Goal: Information Seeking & Learning: Learn about a topic

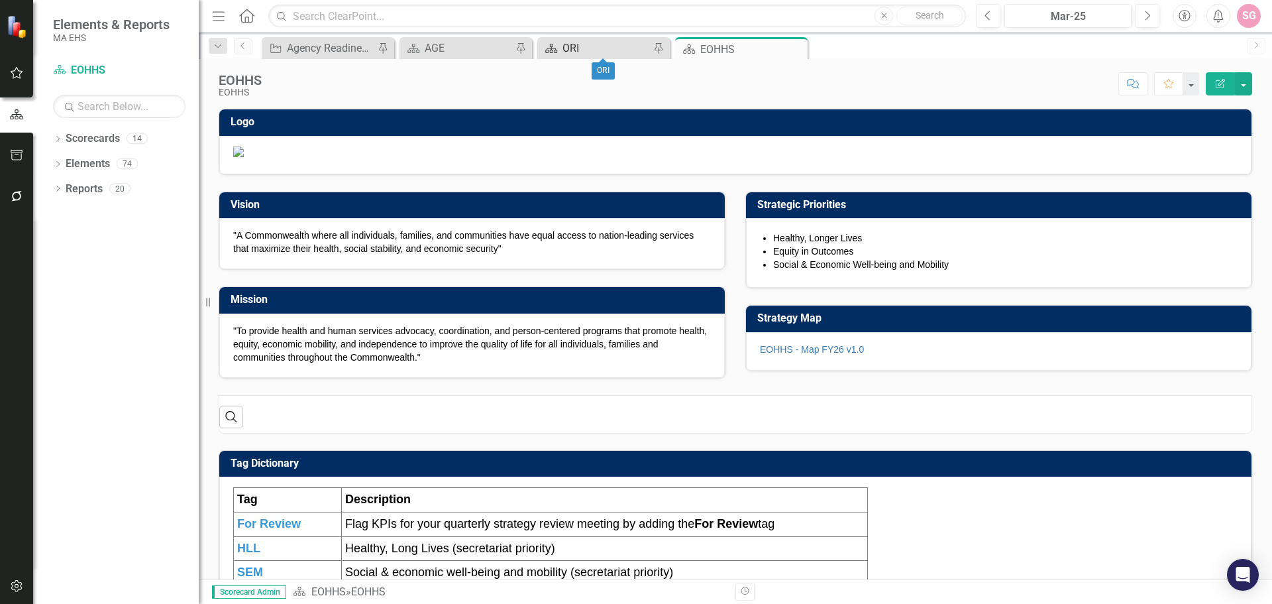
click at [618, 43] on div "ORI" at bounding box center [606, 48] width 87 height 17
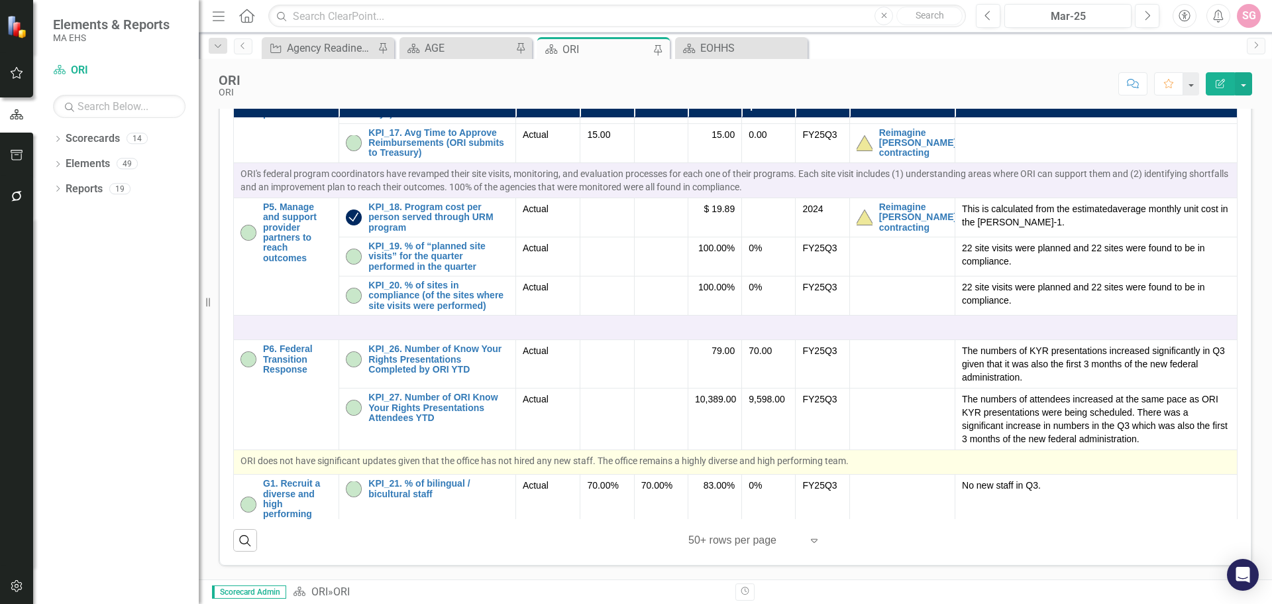
scroll to position [964, 0]
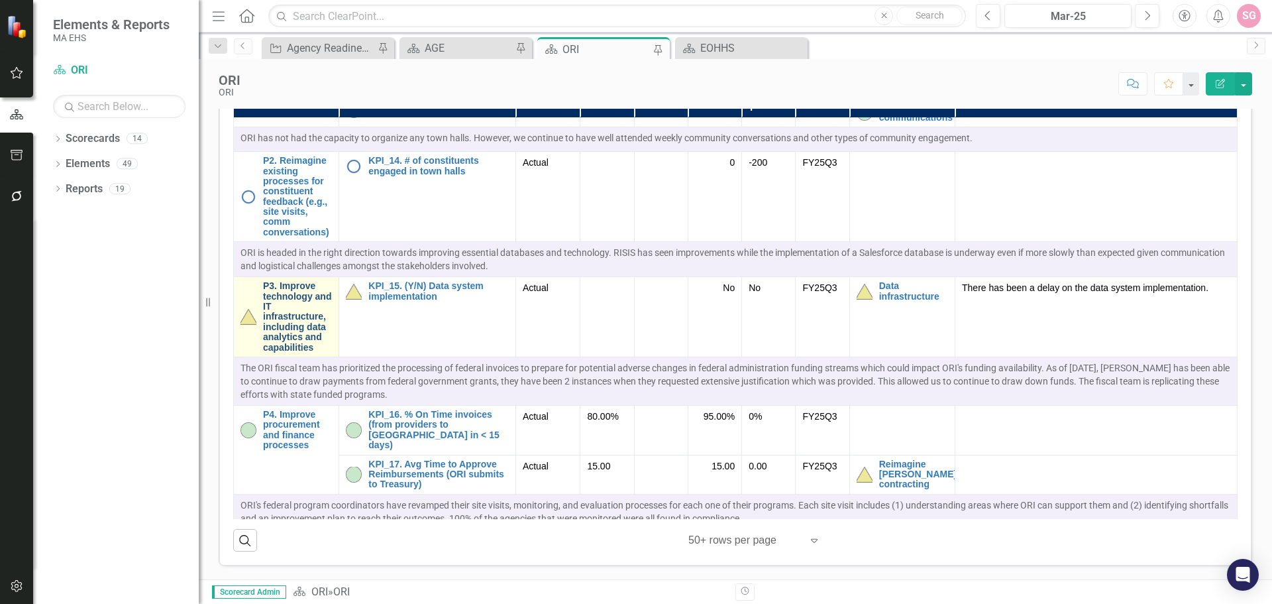
click at [288, 312] on link "P3. Improve technology and IT infrastructure, including data analytics and capa…" at bounding box center [297, 317] width 69 height 72
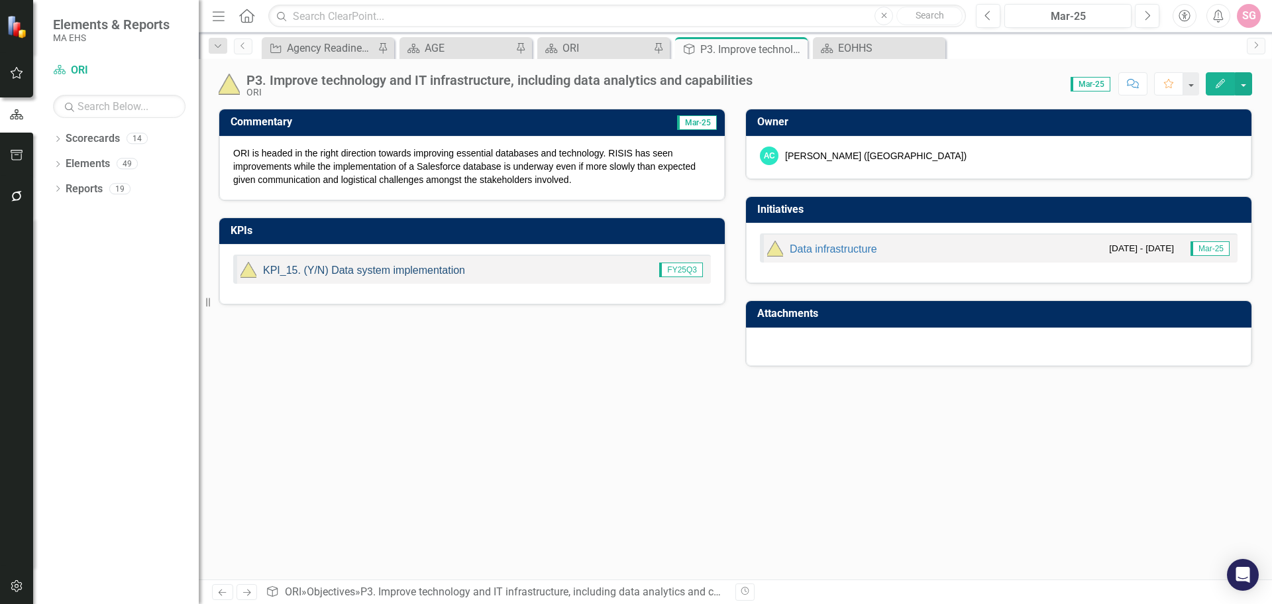
click at [411, 268] on link "KPI_15. (Y/N) Data system implementation" at bounding box center [364, 269] width 202 height 11
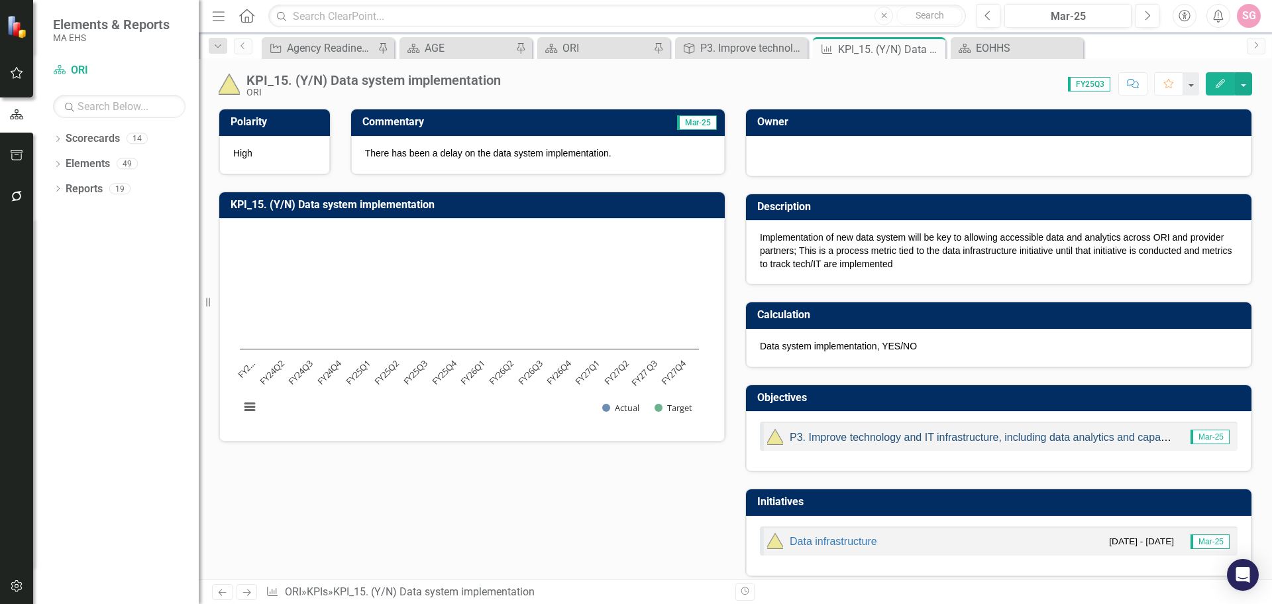
click at [910, 436] on link "P3. Improve technology and IT infrastructure, including data analytics and capa…" at bounding box center [990, 436] width 401 height 11
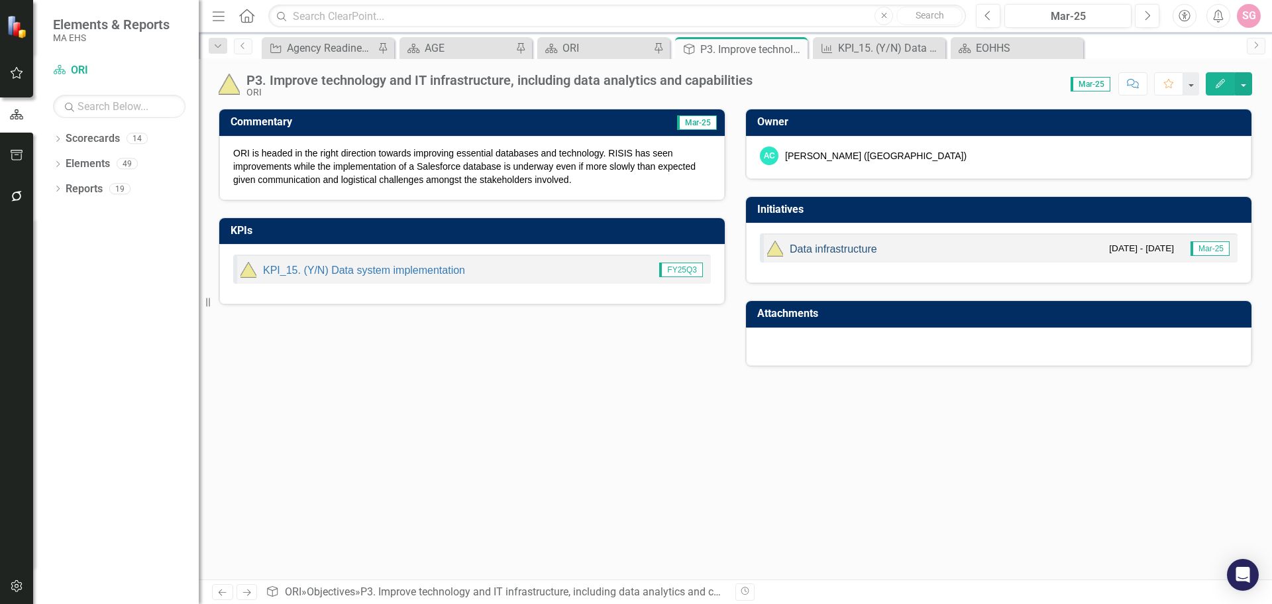
click at [852, 250] on link "Data infrastructure" at bounding box center [833, 248] width 87 height 11
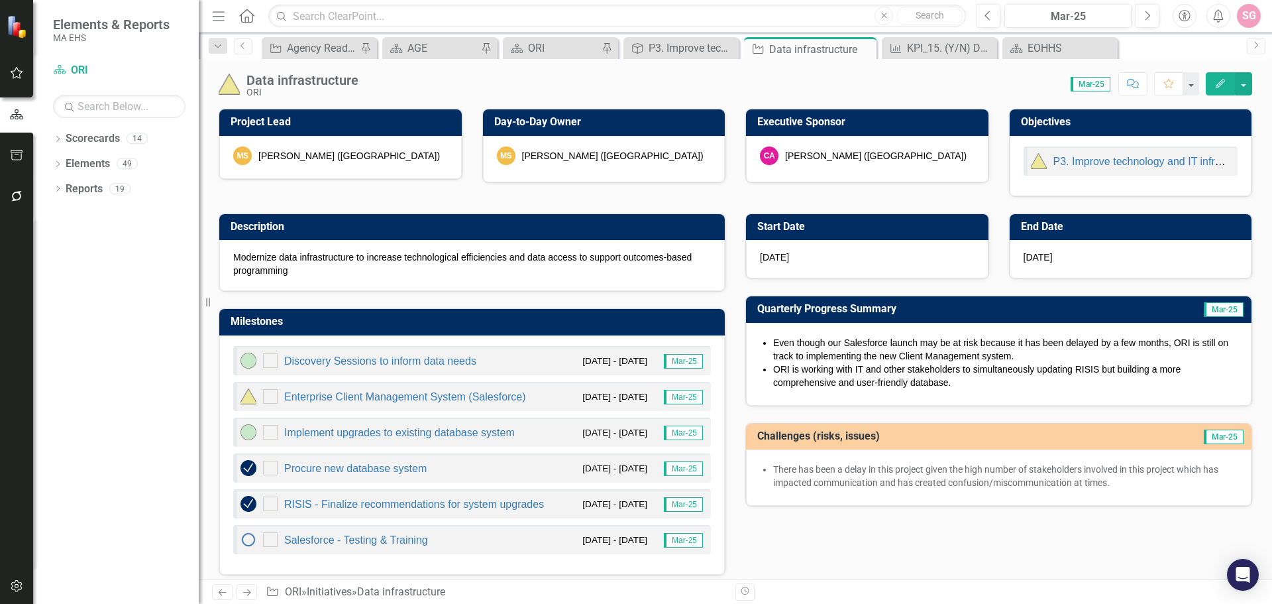
click at [415, 391] on div "Enterprise Client Management System (Salesforce)" at bounding box center [384, 396] width 286 height 16
click at [414, 395] on link "Enterprise Client Management System (Salesforce)" at bounding box center [405, 396] width 242 height 11
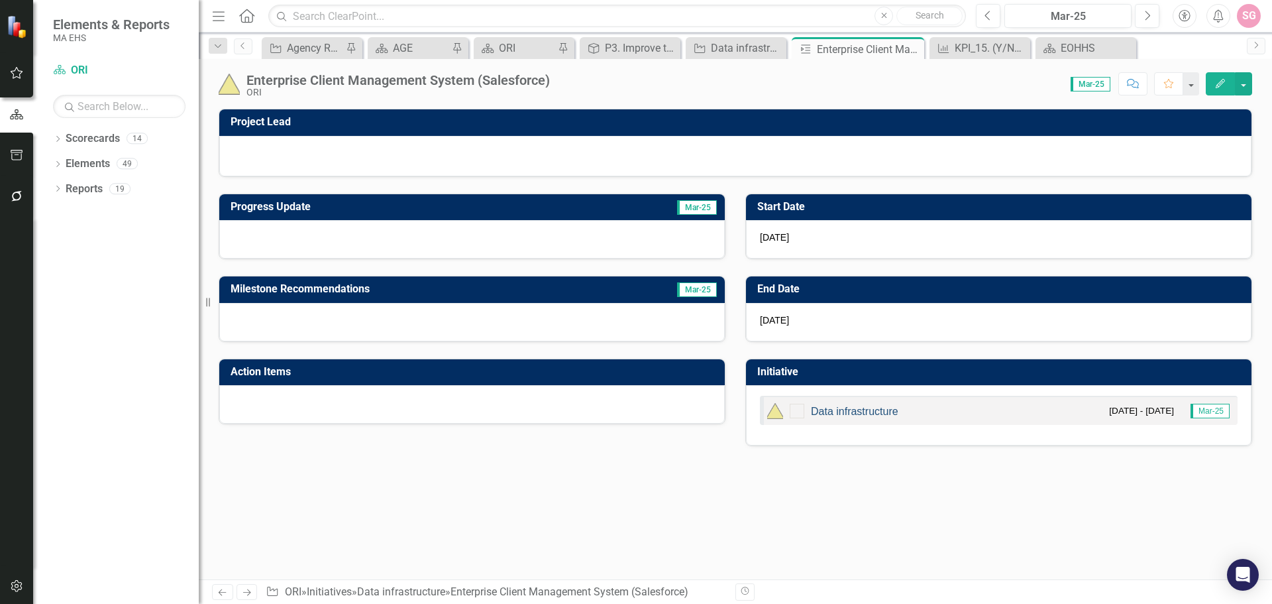
click at [870, 415] on link "Data infrastructure" at bounding box center [854, 411] width 87 height 11
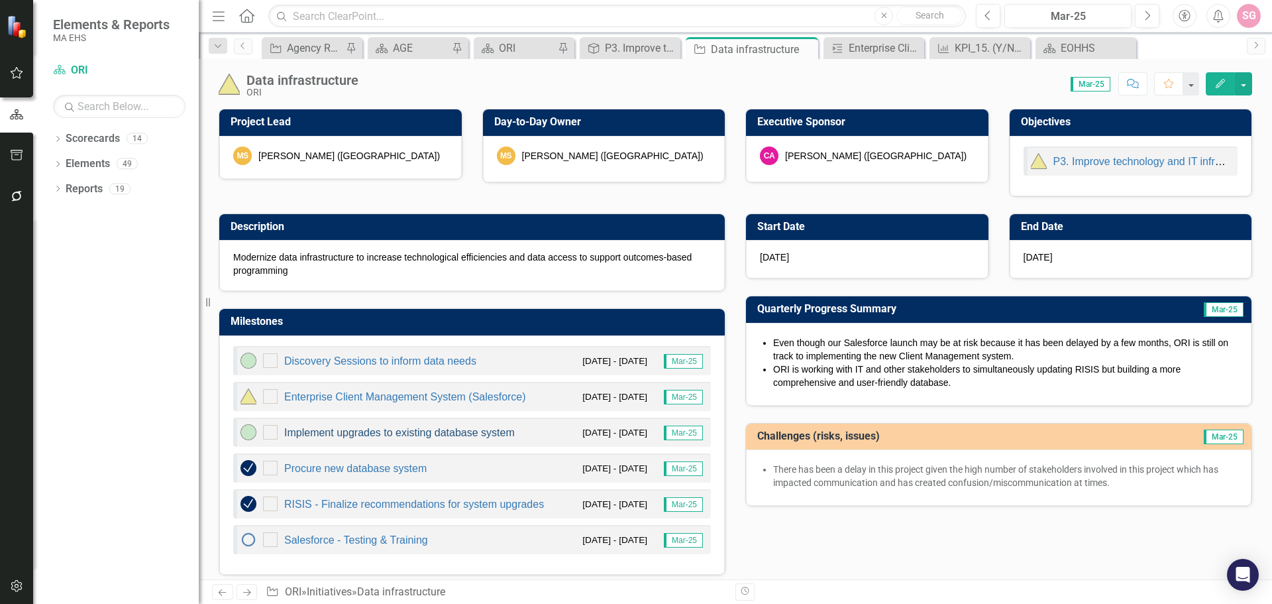
click at [405, 431] on link "Implement upgrades to existing database system" at bounding box center [399, 432] width 231 height 11
click at [347, 466] on link "Procure new database system" at bounding box center [355, 467] width 142 height 11
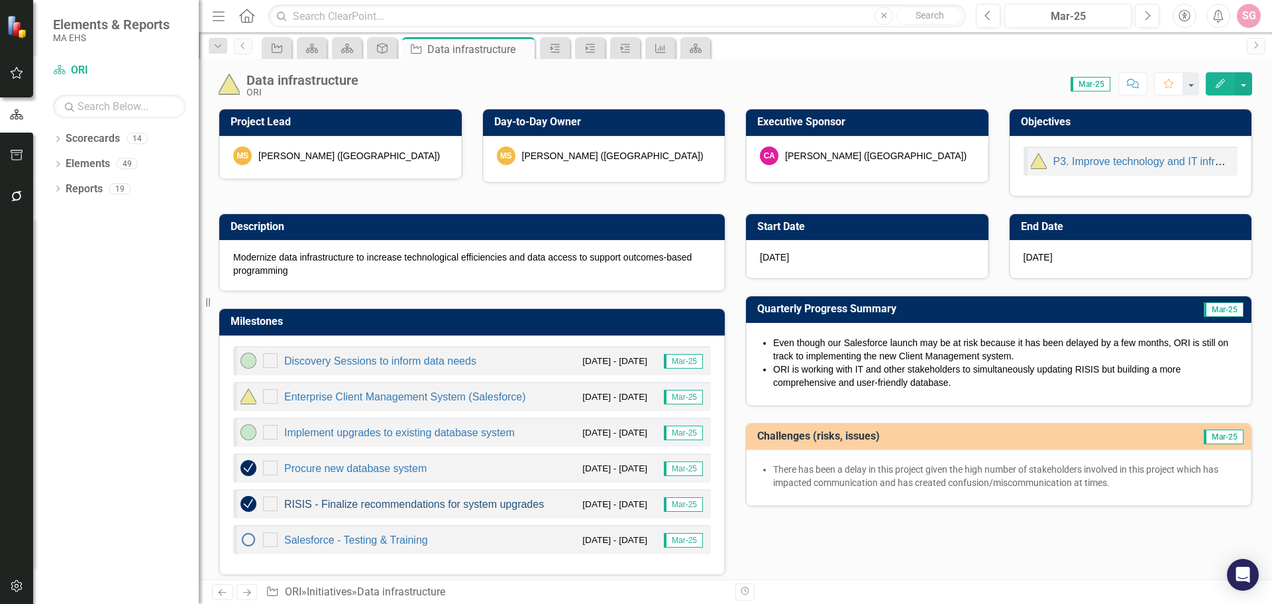
click at [393, 505] on link "RISIS - Finalize recommendations for system upgrades" at bounding box center [414, 503] width 260 height 11
click at [358, 541] on link "Salesforce - Testing & Training" at bounding box center [356, 539] width 144 height 11
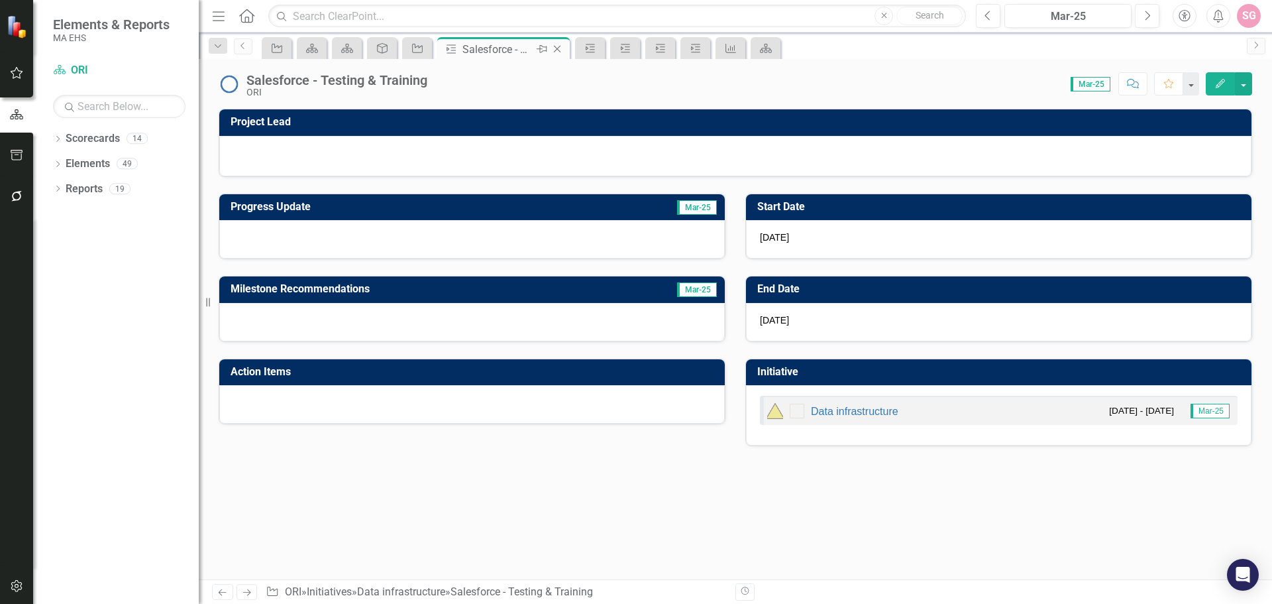
click at [559, 46] on icon "Close" at bounding box center [557, 49] width 13 height 11
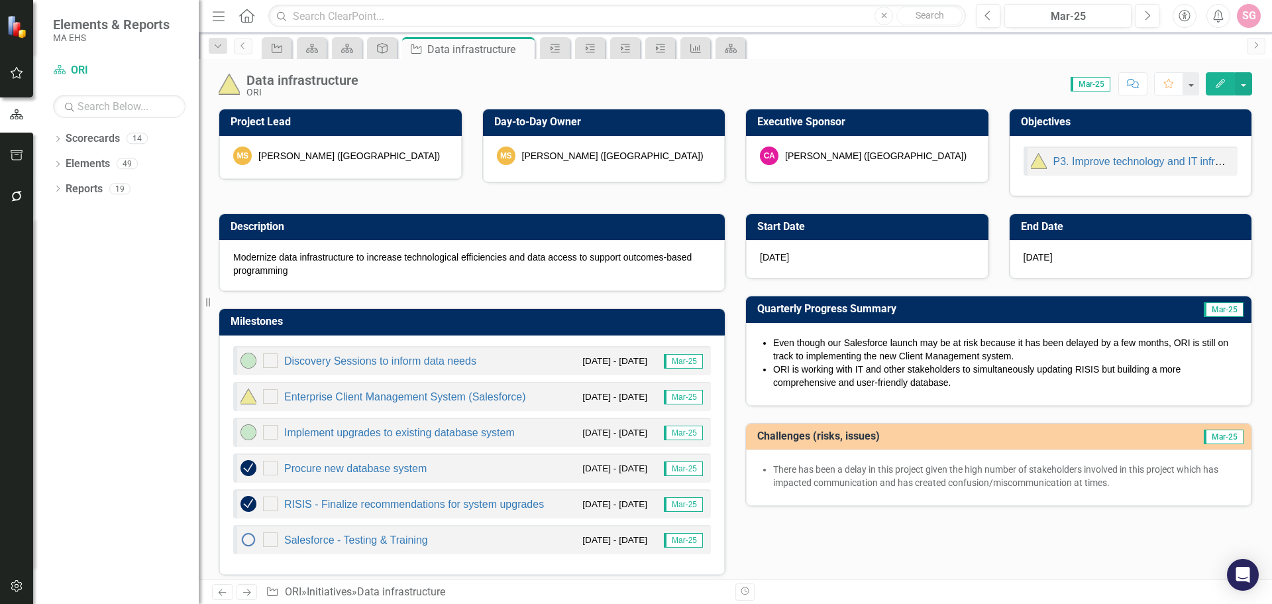
click at [815, 356] on li "Even though our Salesforce launch may be at risk because it has been delayed by…" at bounding box center [1005, 349] width 464 height 27
click at [1054, 370] on li "ORI is working with IT and other stakeholders to simultaneously updating RISIS …" at bounding box center [1005, 375] width 464 height 27
click at [1151, 18] on button "Next" at bounding box center [1147, 16] width 25 height 24
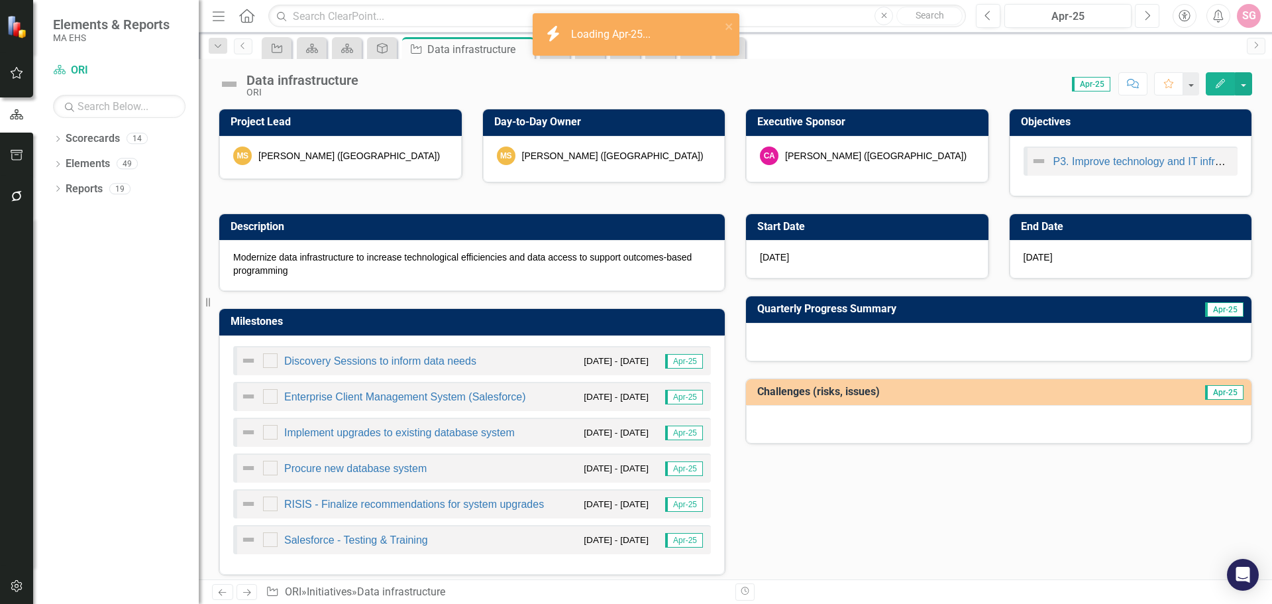
click at [1151, 18] on button "Next" at bounding box center [1147, 16] width 25 height 24
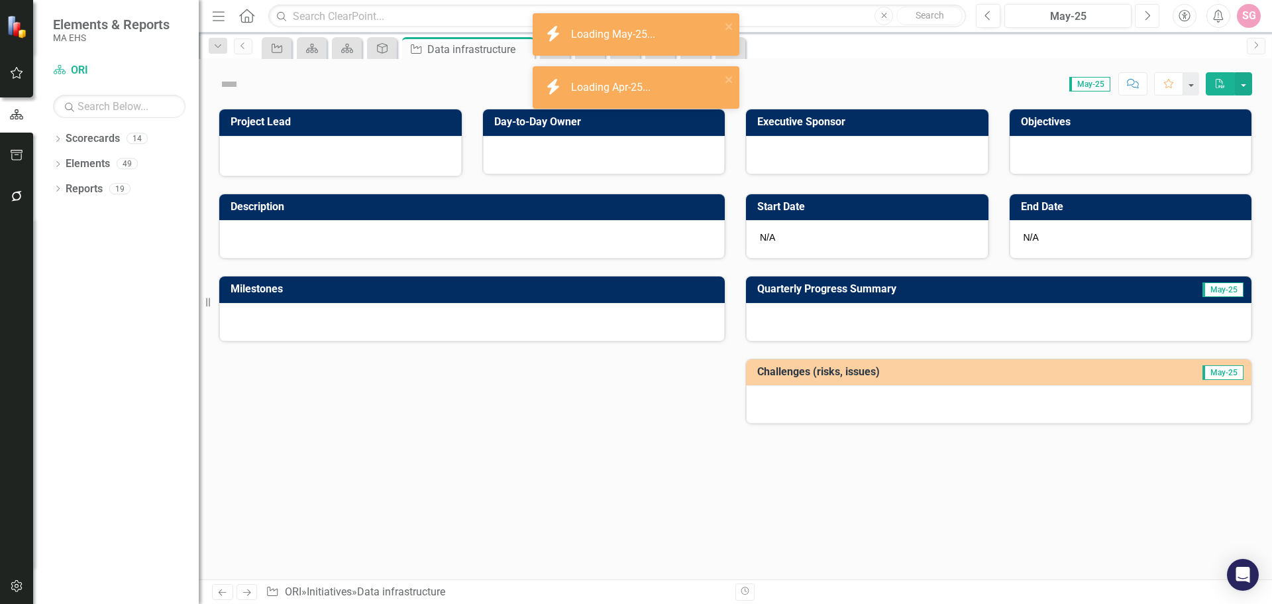
click at [1151, 18] on button "Next" at bounding box center [1147, 16] width 25 height 24
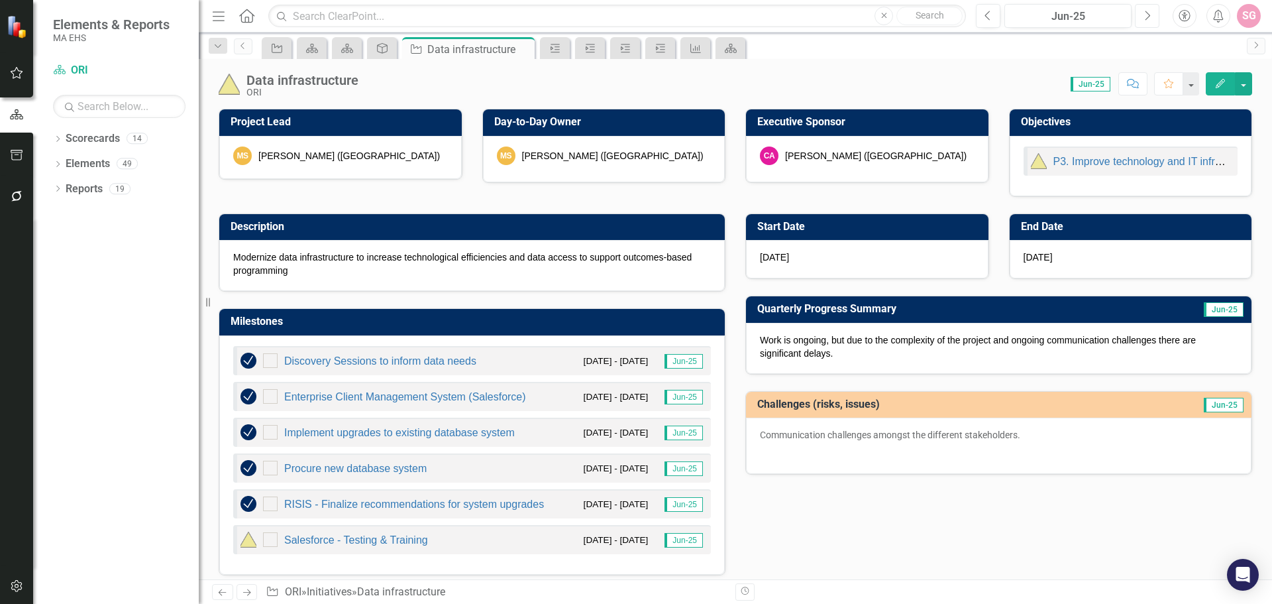
click at [1151, 18] on button "Next" at bounding box center [1147, 16] width 25 height 24
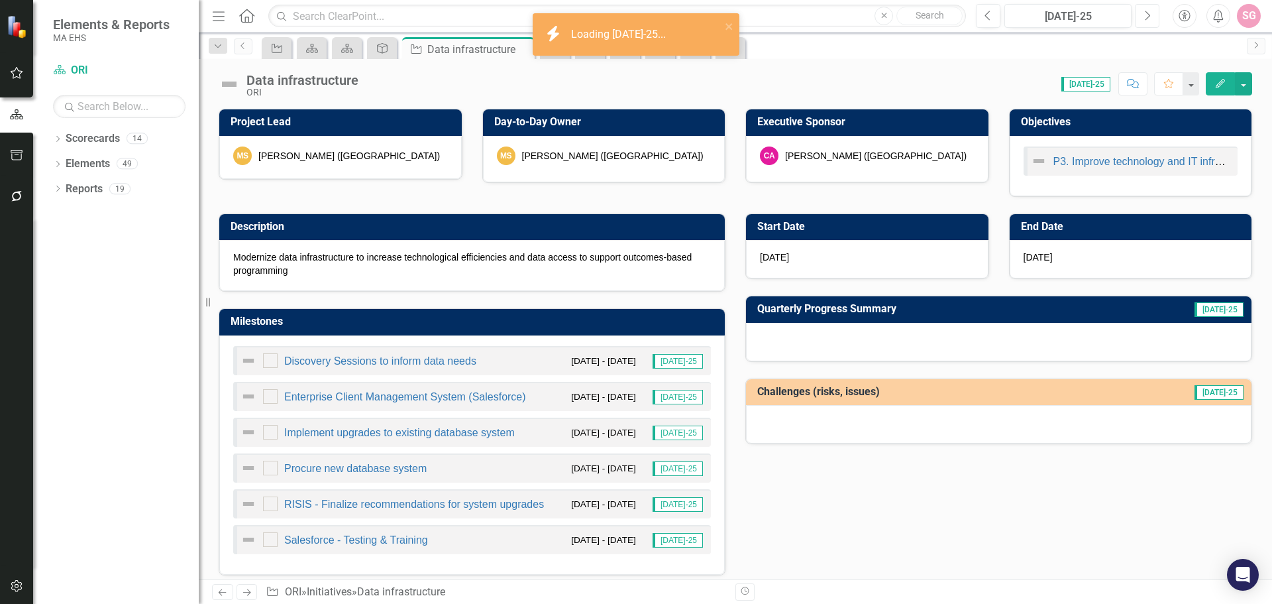
click at [1156, 19] on button "Next" at bounding box center [1147, 16] width 25 height 24
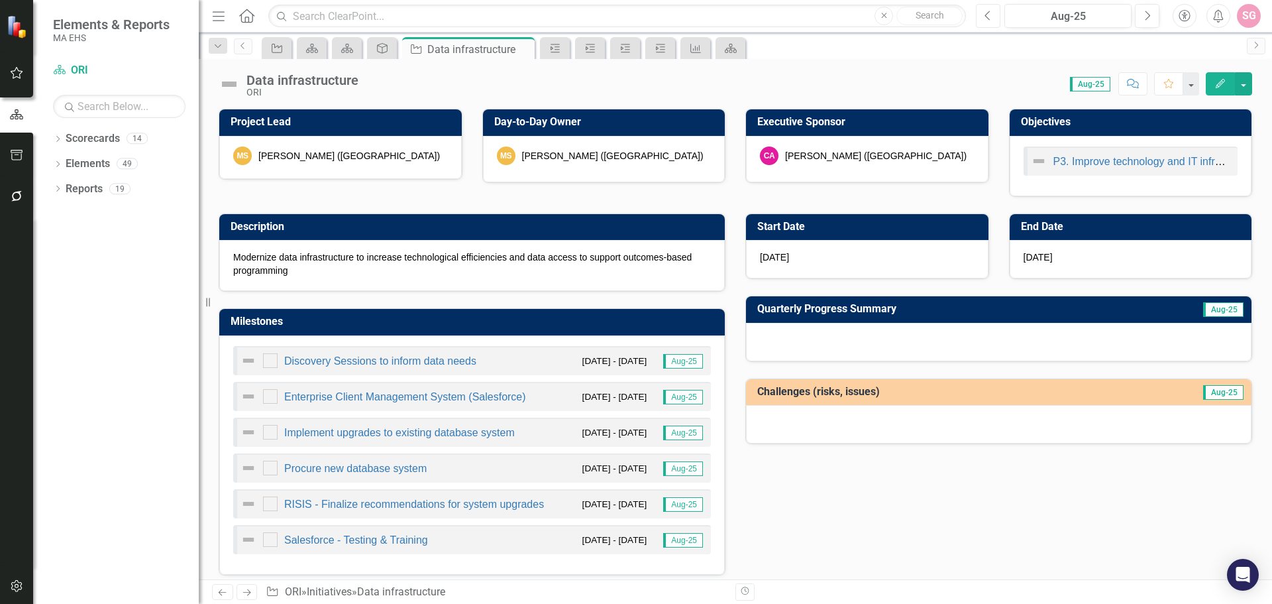
click at [989, 14] on icon "Previous" at bounding box center [988, 16] width 7 height 12
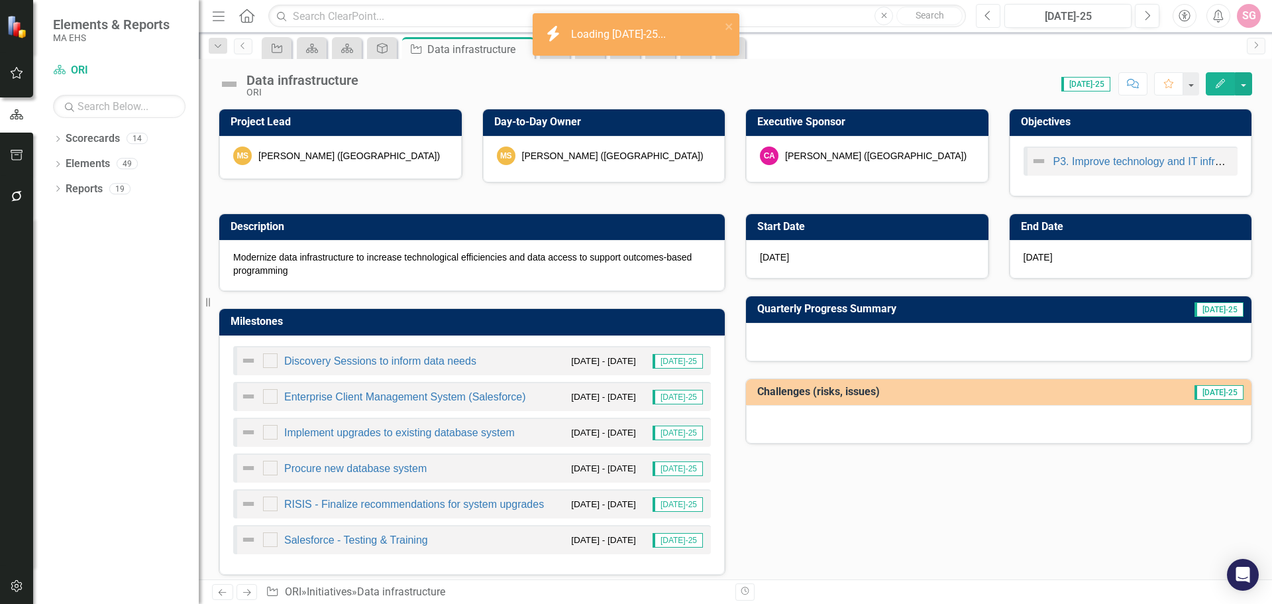
click at [989, 14] on icon "Previous" at bounding box center [988, 16] width 7 height 12
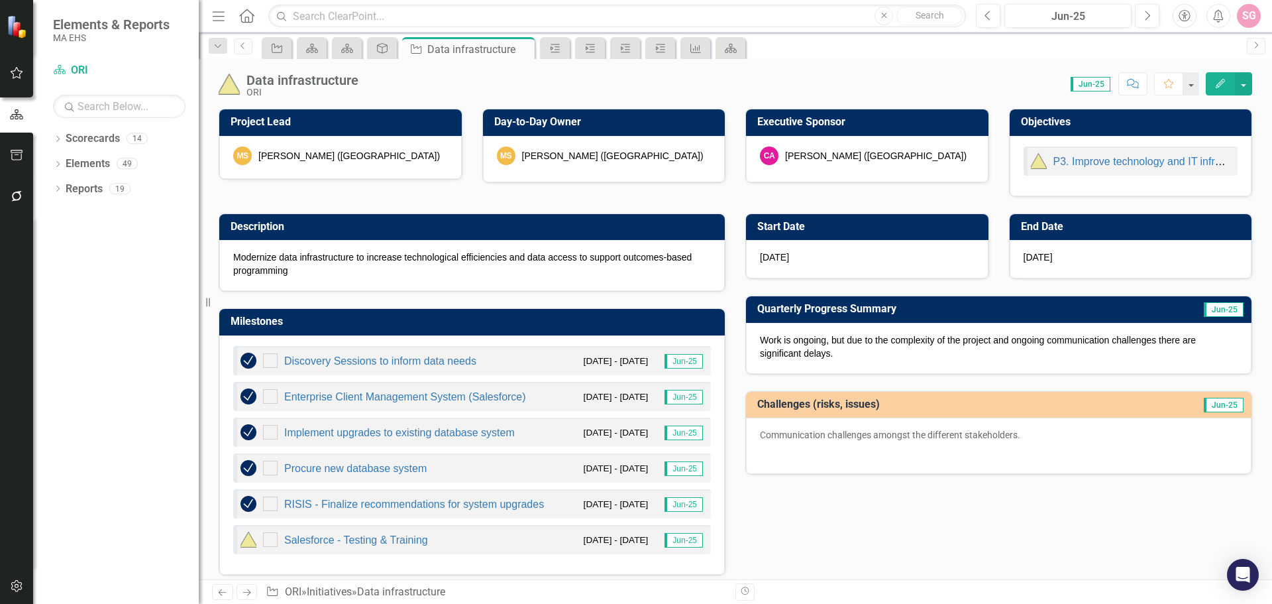
click at [919, 545] on div "Description Modernize data infrastructure to increase technological efficiencie…" at bounding box center [736, 386] width 1054 height 378
click at [407, 544] on link "Salesforce - Testing & Training" at bounding box center [356, 539] width 144 height 11
click at [925, 529] on div "Description Modernize data infrastructure to increase technological efficiencie…" at bounding box center [736, 386] width 1054 height 378
click at [944, 488] on div "Description Modernize data infrastructure to increase technological efficiencie…" at bounding box center [736, 386] width 1054 height 378
click at [562, 43] on icon "Milestone" at bounding box center [555, 48] width 13 height 11
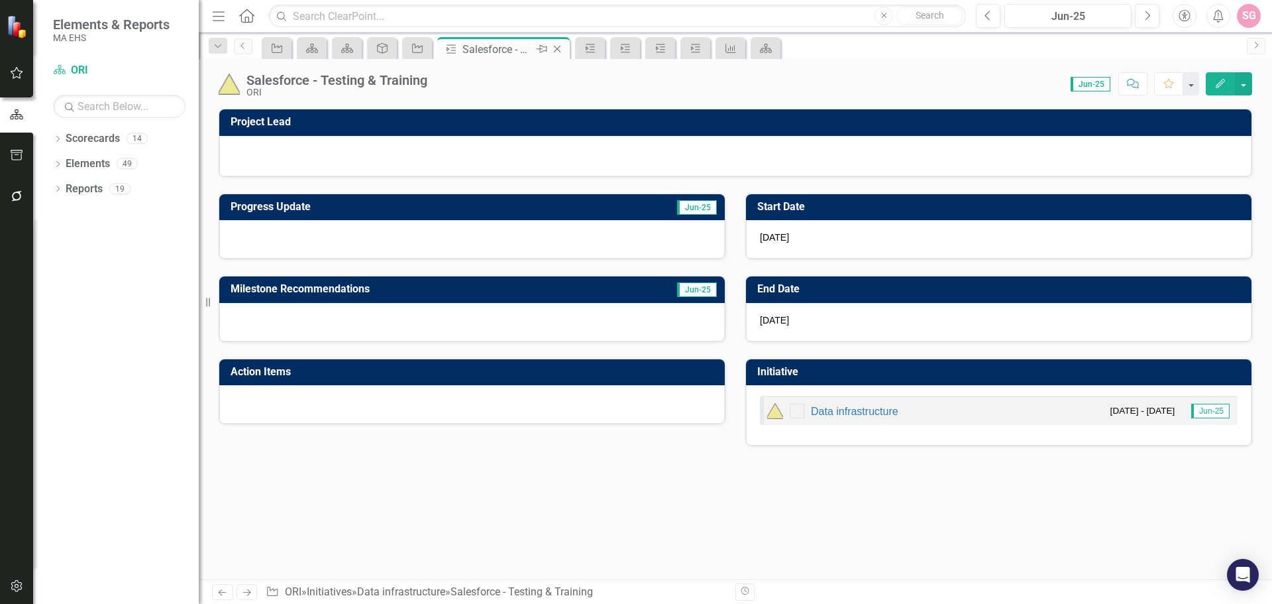
click at [561, 47] on icon "Close" at bounding box center [557, 49] width 13 height 11
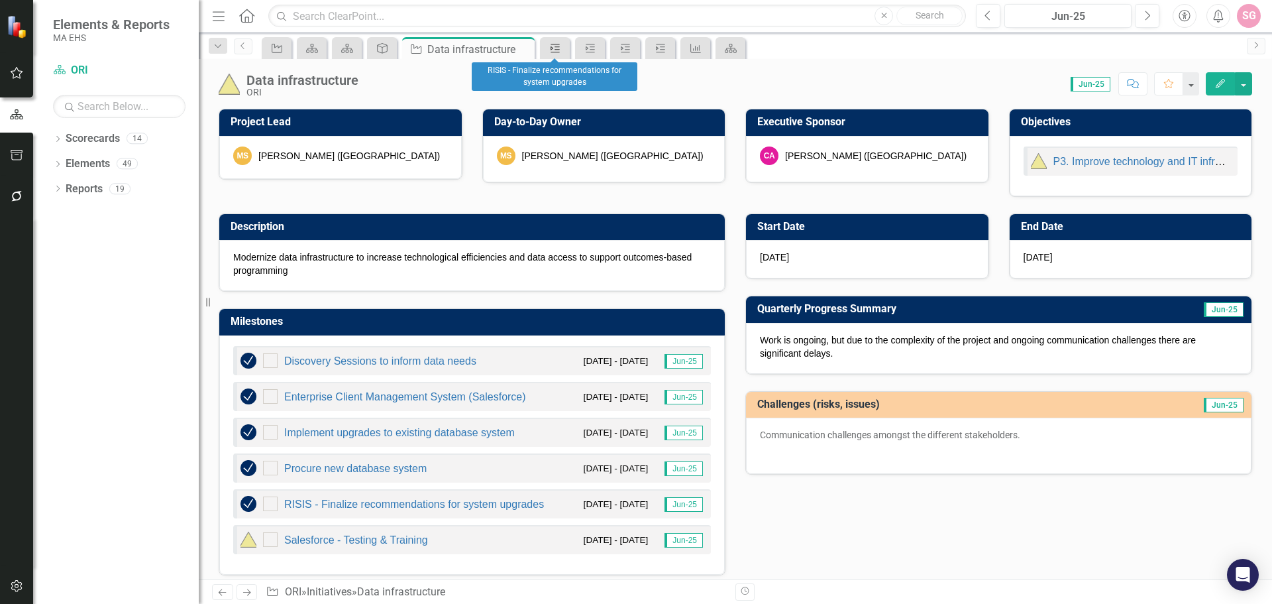
click at [561, 47] on icon "Milestone" at bounding box center [555, 48] width 13 height 11
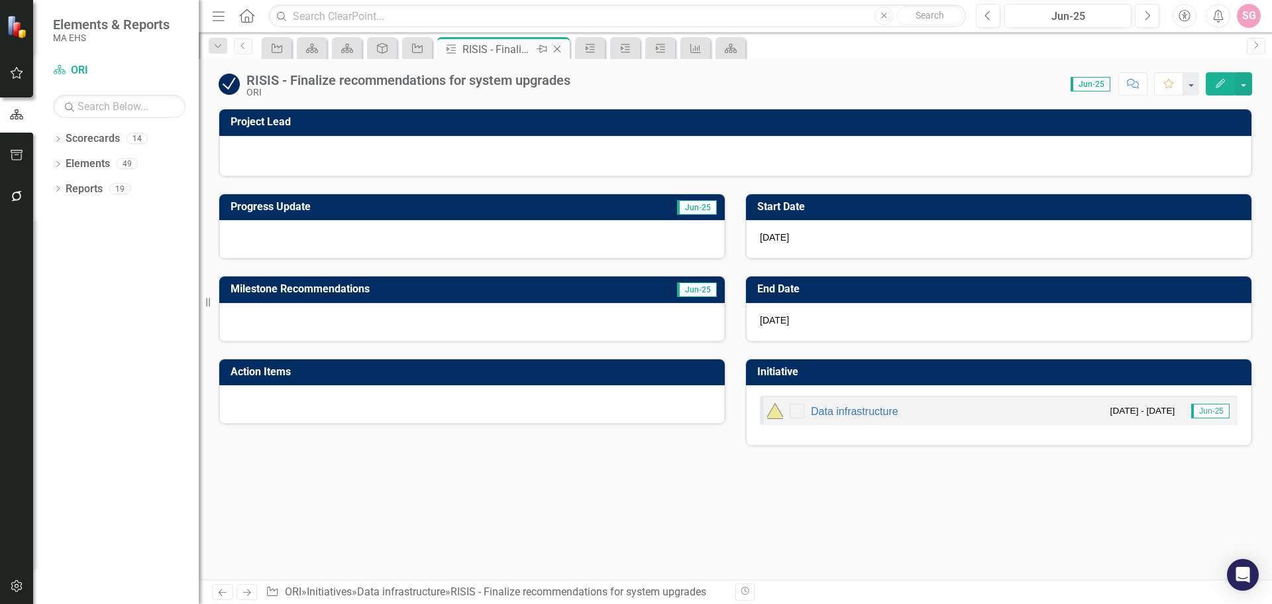
click at [561, 47] on icon "Close" at bounding box center [557, 49] width 13 height 11
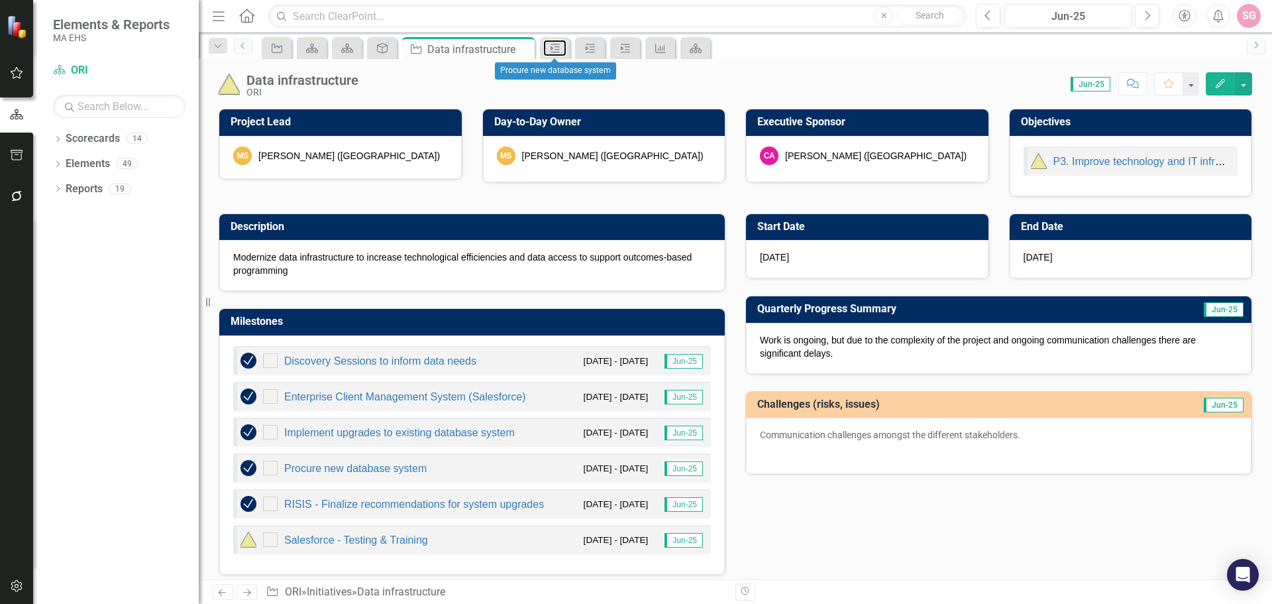
click at [561, 47] on icon "Milestone" at bounding box center [555, 48] width 13 height 11
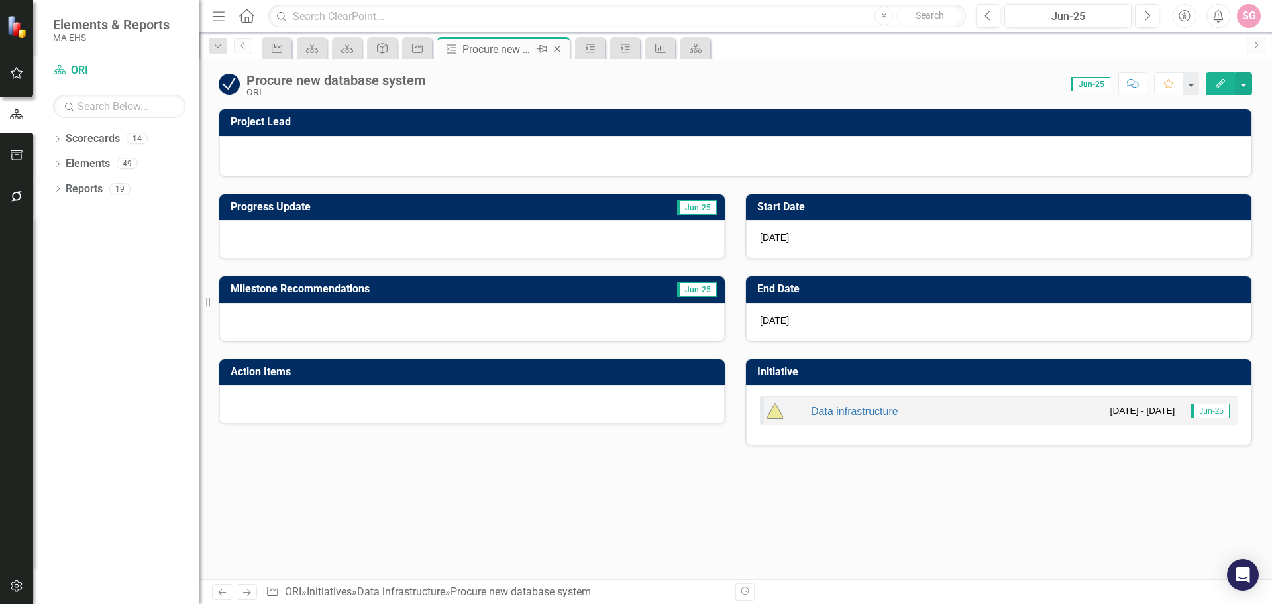
click at [563, 49] on icon "Close" at bounding box center [557, 49] width 13 height 11
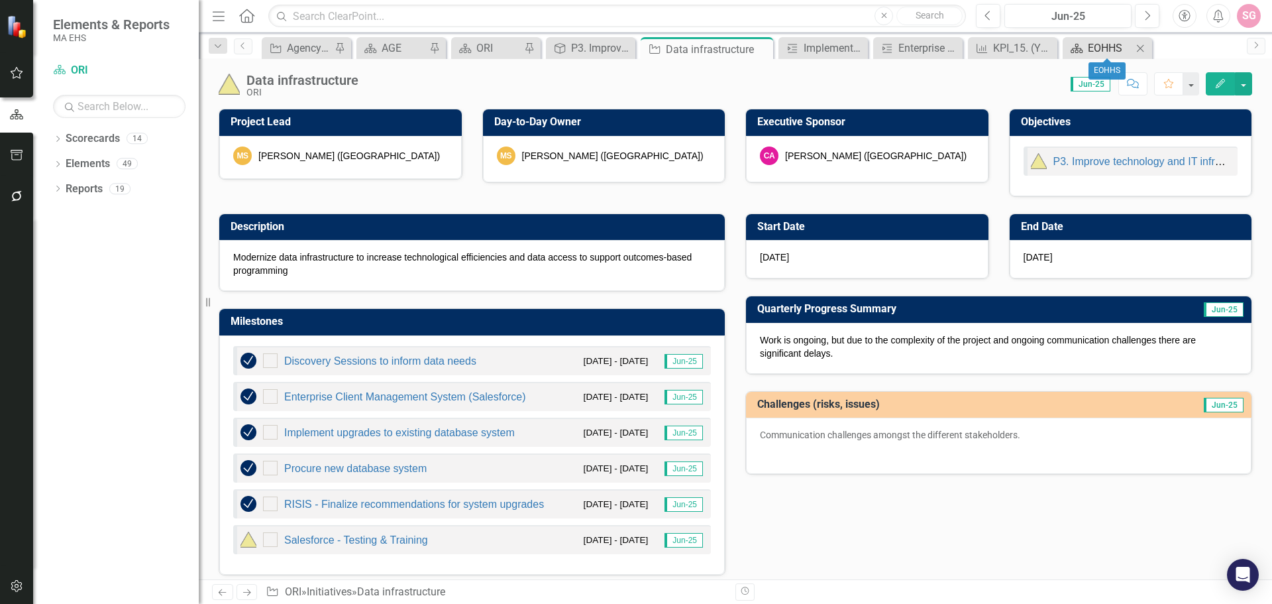
click at [1120, 48] on div "EOHHS" at bounding box center [1110, 48] width 44 height 17
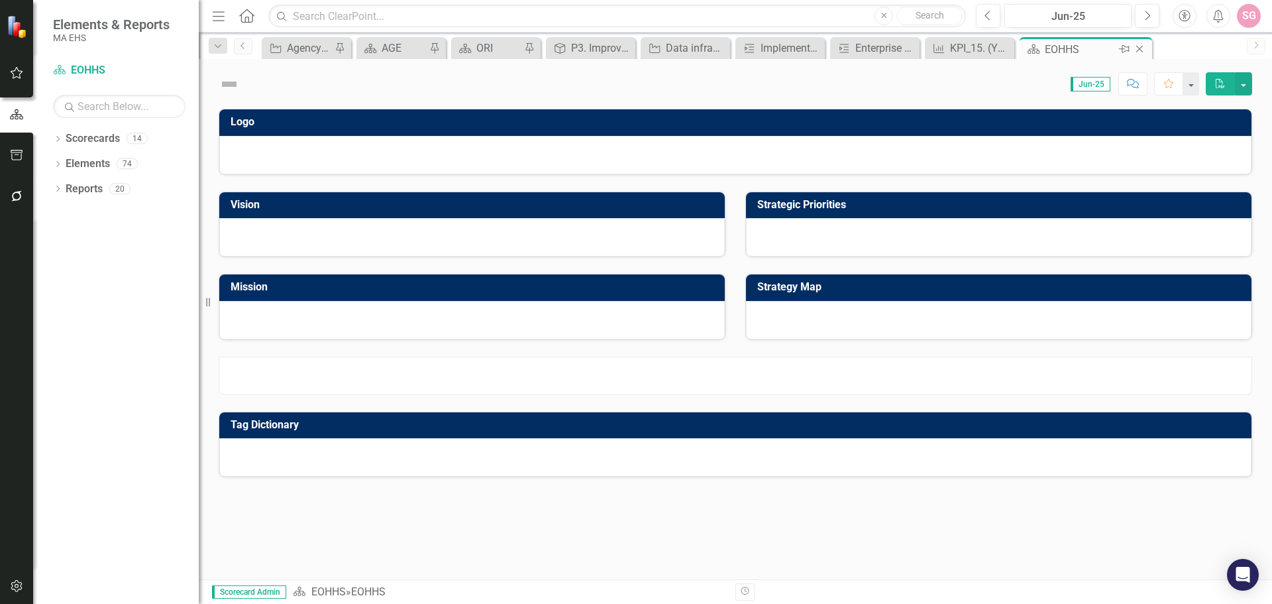
click at [1146, 48] on icon "Close" at bounding box center [1139, 49] width 13 height 11
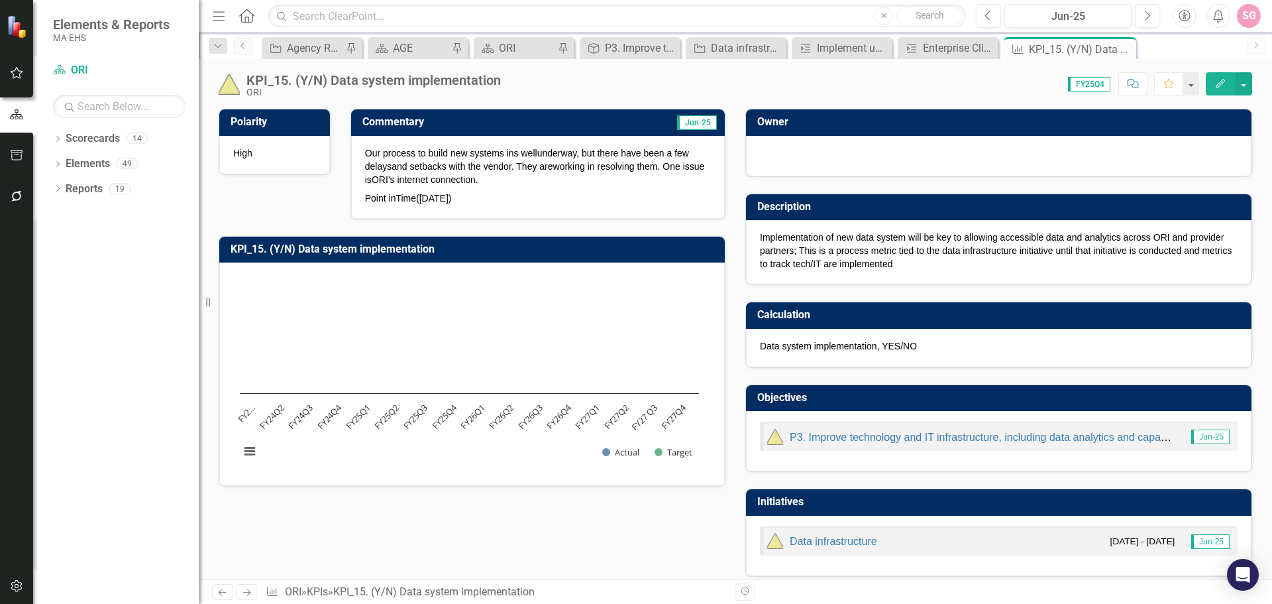
click at [402, 159] on p "Our process to build new systems ins well underway, but there have been a few d…" at bounding box center [538, 167] width 346 height 42
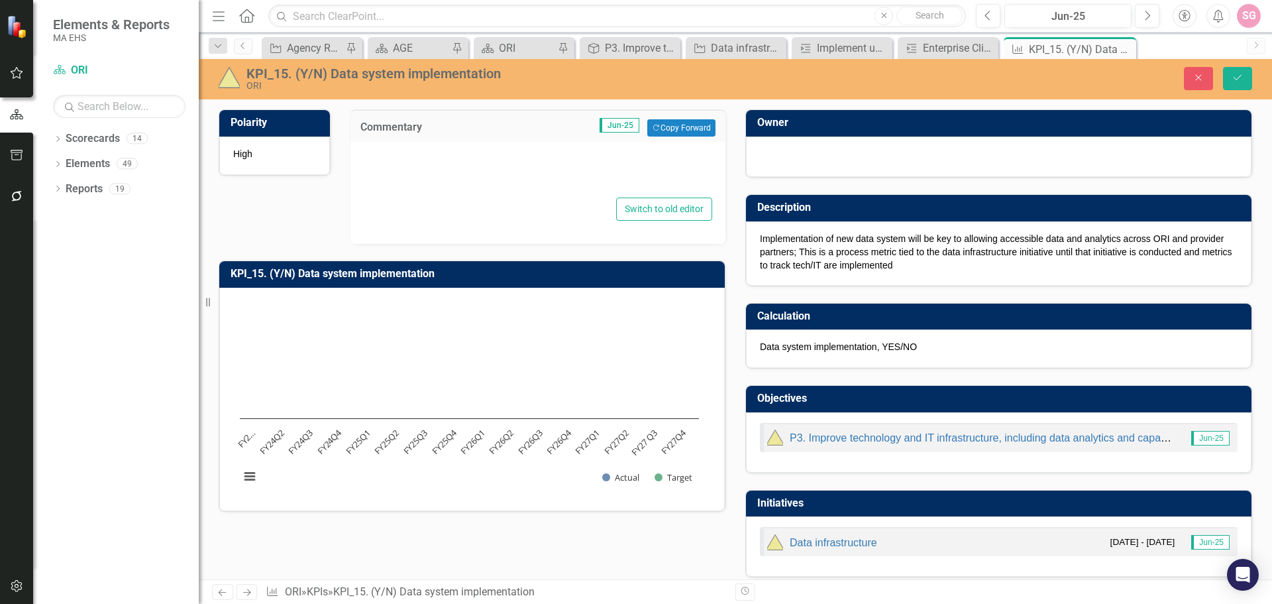
type textarea "<l><ipsu dolo="SI-AM" con:adip="EL-SE" doei-temporincid="utlab" etdo-magnaali="…"
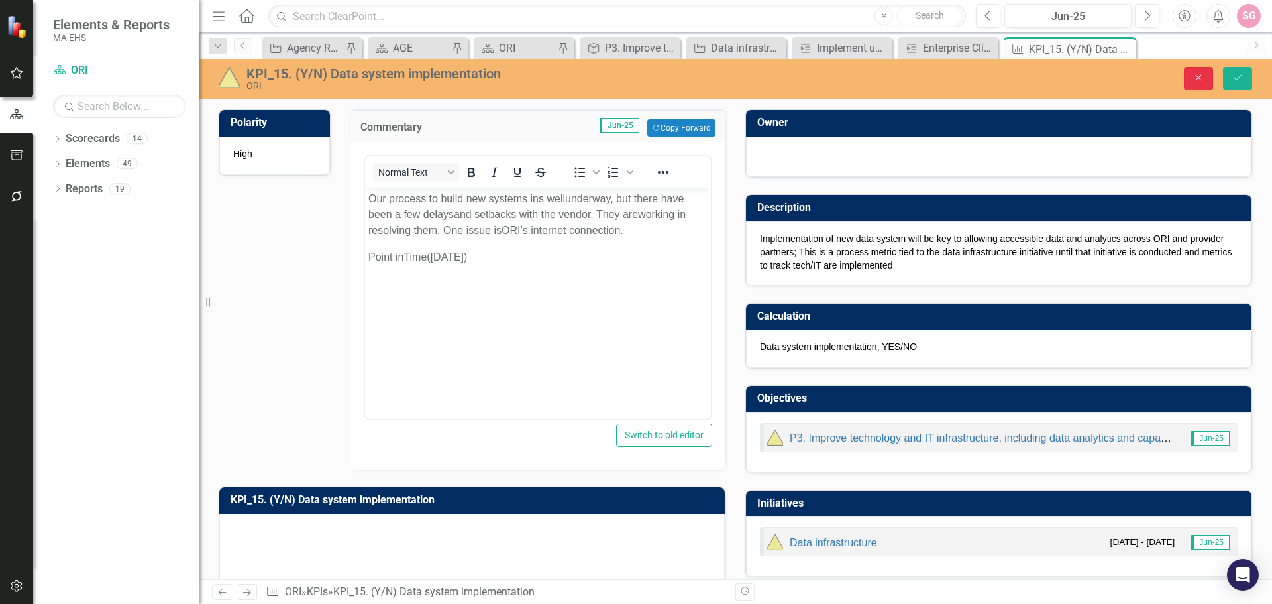
click at [1199, 77] on icon "button" at bounding box center [1199, 78] width 6 height 6
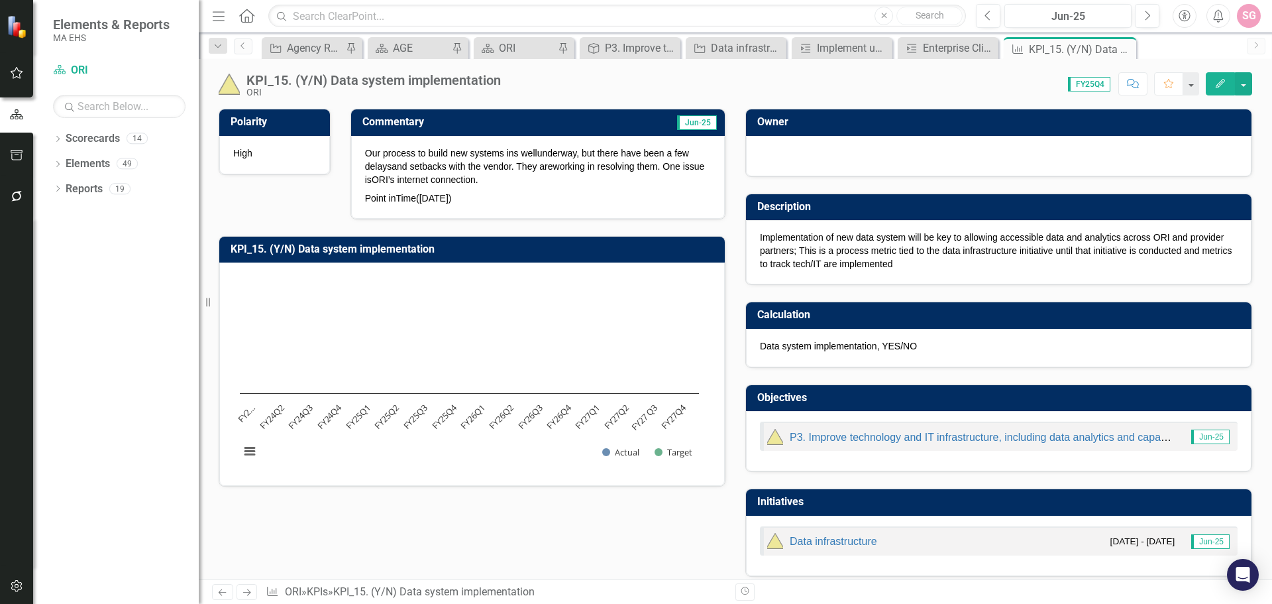
click at [1039, 443] on div "P3. Improve technology and IT infrastructure, including data analytics and capa…" at bounding box center [970, 437] width 407 height 16
click at [1045, 443] on div "P3. Improve technology and IT infrastructure, including data analytics and capa…" at bounding box center [970, 437] width 407 height 16
click at [1052, 437] on link "P3. Improve technology and IT infrastructure, including data analytics and capa…" at bounding box center [990, 436] width 401 height 11
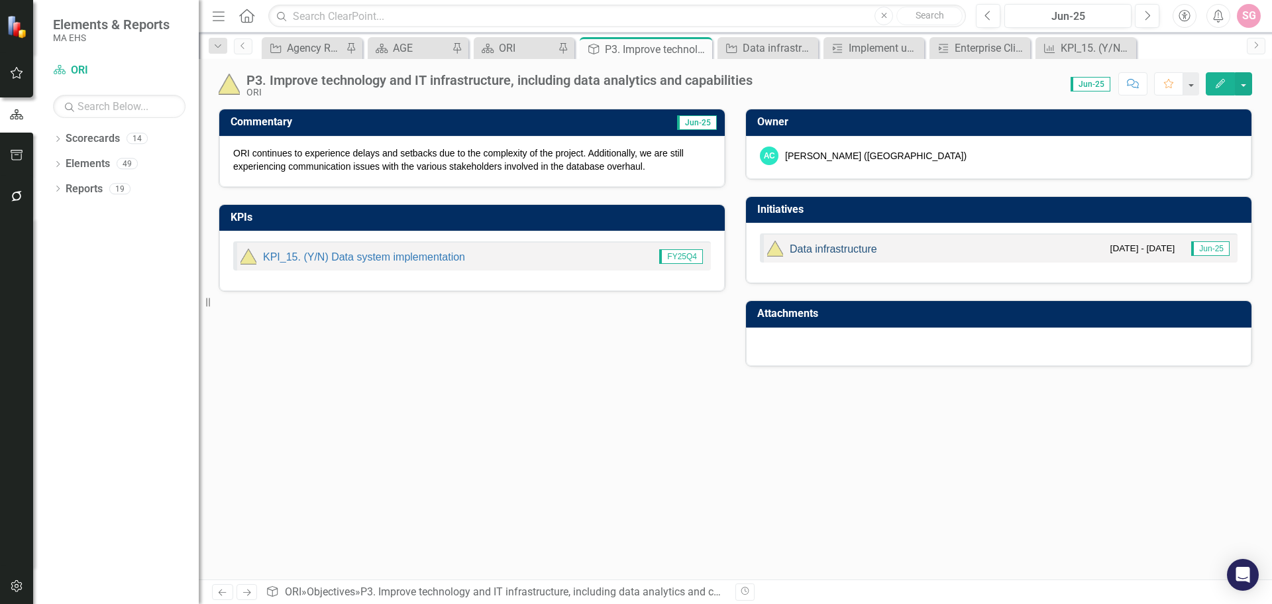
click at [847, 250] on link "Data infrastructure" at bounding box center [833, 248] width 87 height 11
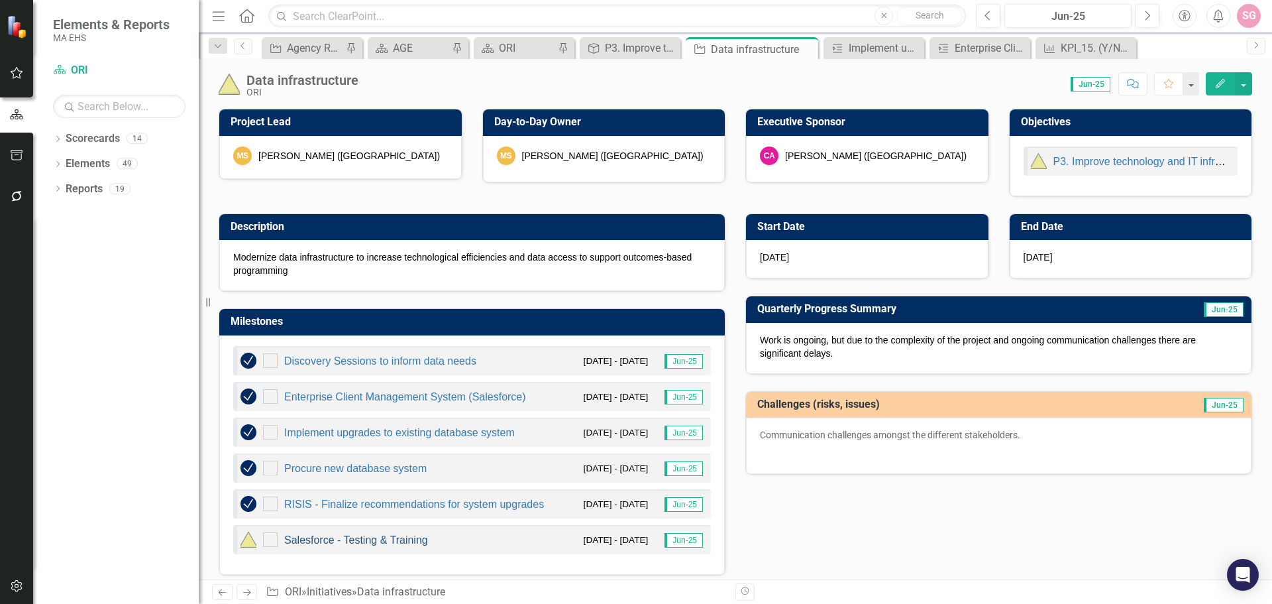
click at [386, 538] on link "Salesforce - Testing & Training" at bounding box center [356, 539] width 144 height 11
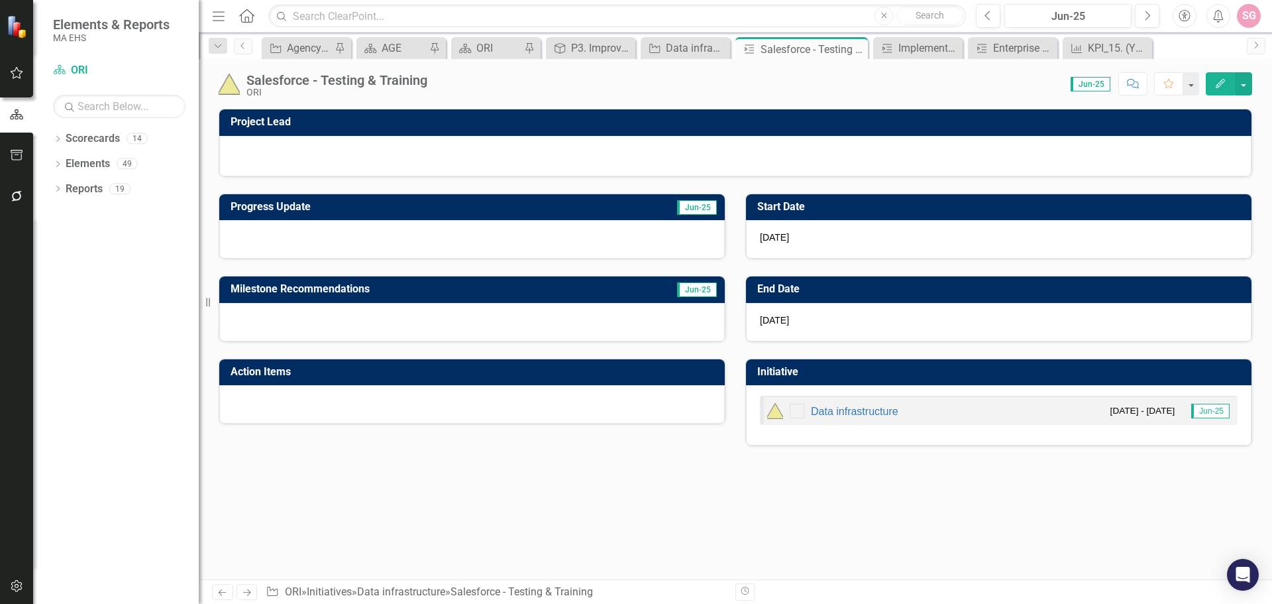
click at [961, 506] on div "Project Lead Progress Update Jun-25 Milestone Recommendations Jun-25 Action Ite…" at bounding box center [735, 344] width 1073 height 470
click at [672, 53] on div "Data infrastructure" at bounding box center [688, 48] width 44 height 17
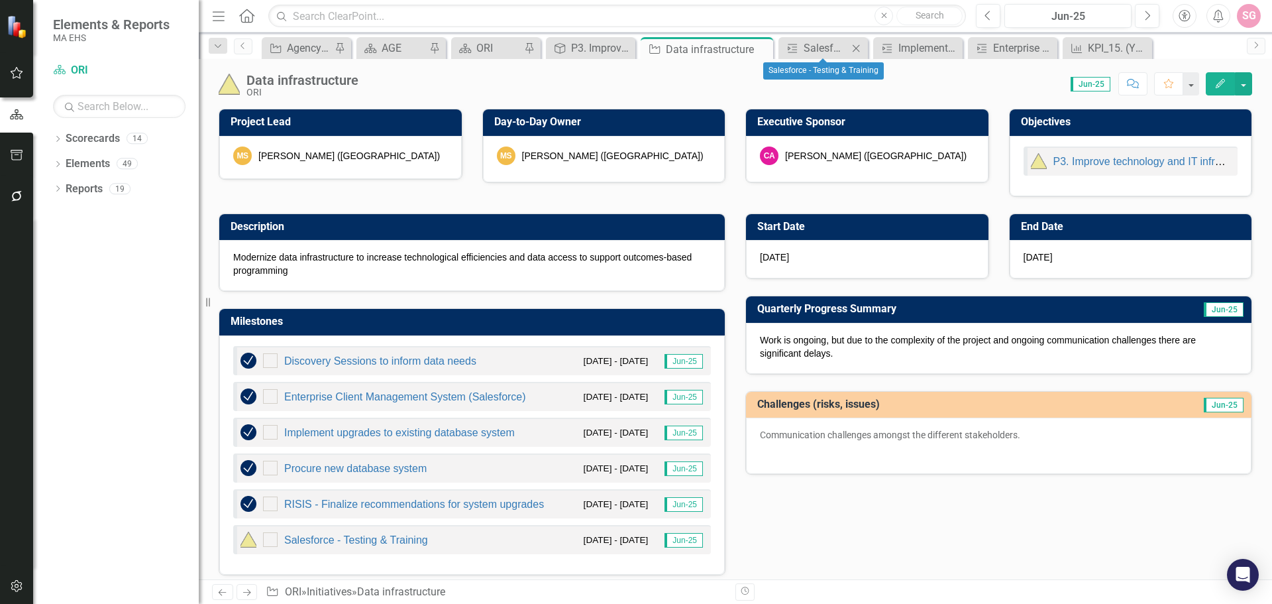
click at [855, 48] on icon "Close" at bounding box center [855, 48] width 13 height 11
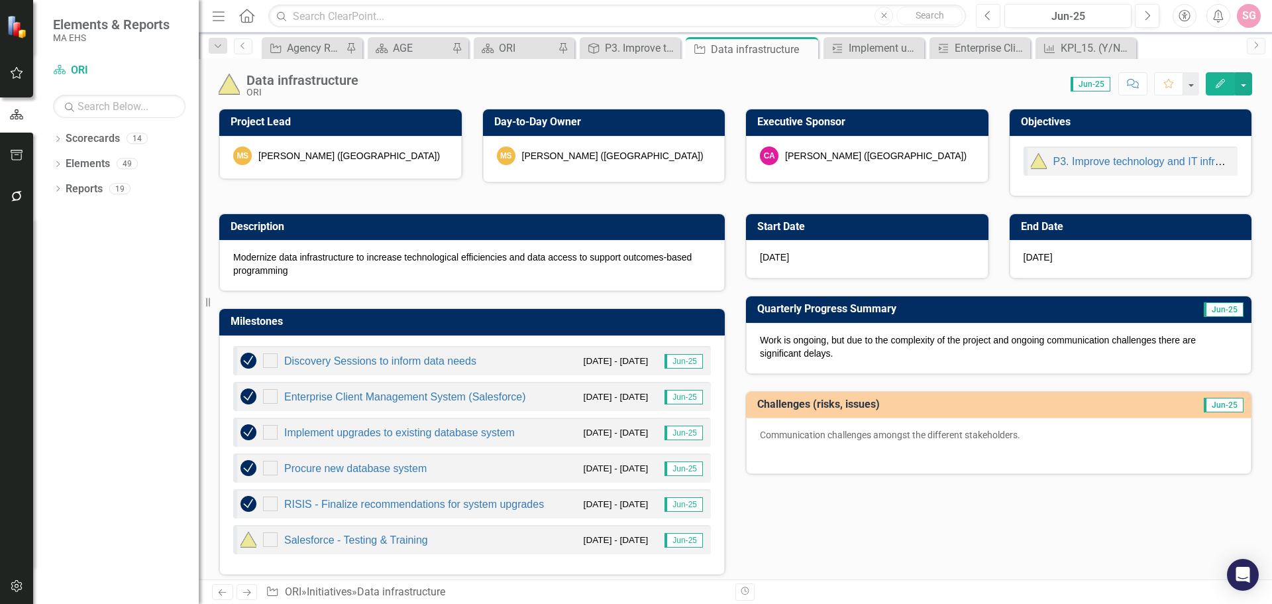
click at [991, 22] on button "Previous" at bounding box center [988, 16] width 25 height 24
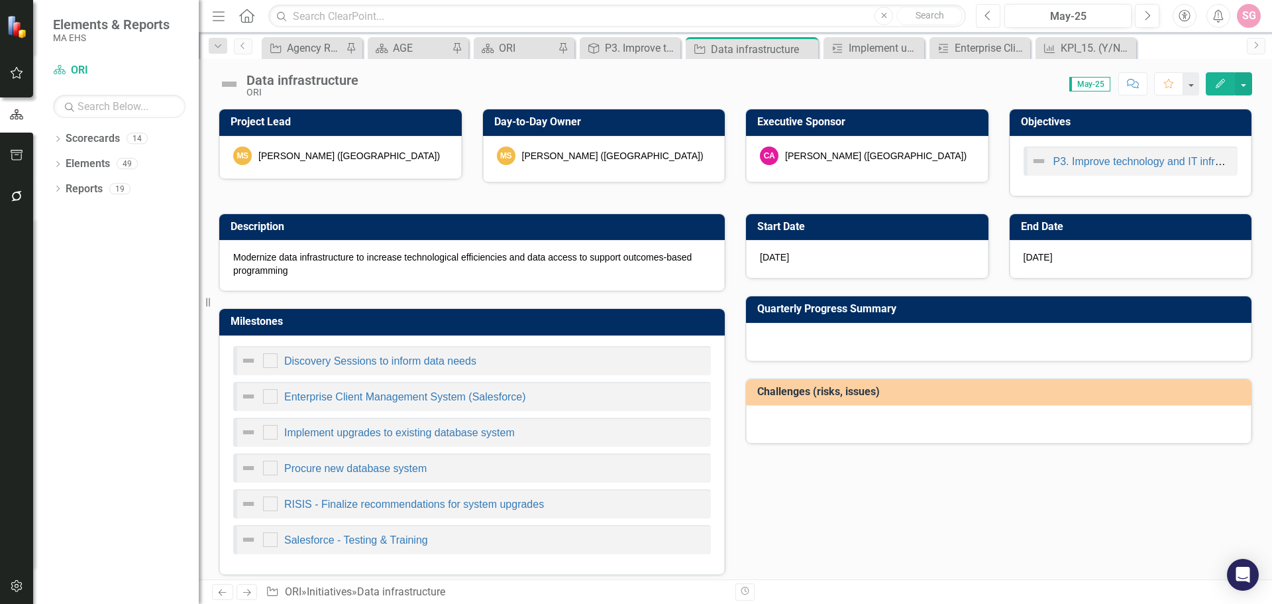
click at [991, 22] on button "Previous" at bounding box center [988, 16] width 25 height 24
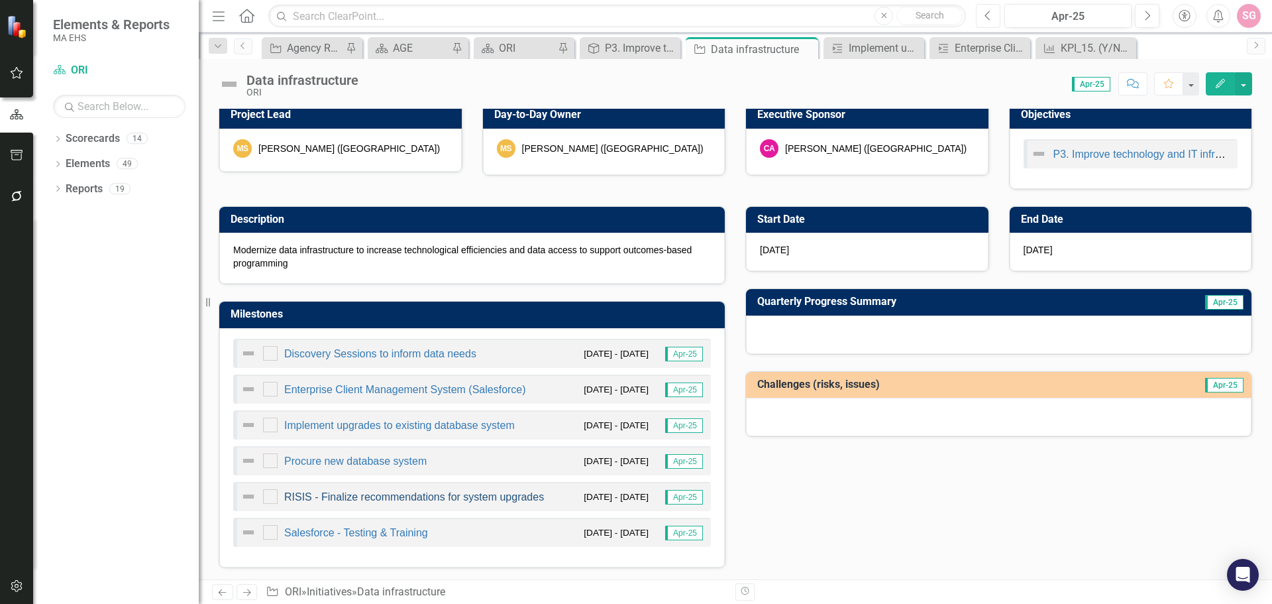
scroll to position [9, 0]
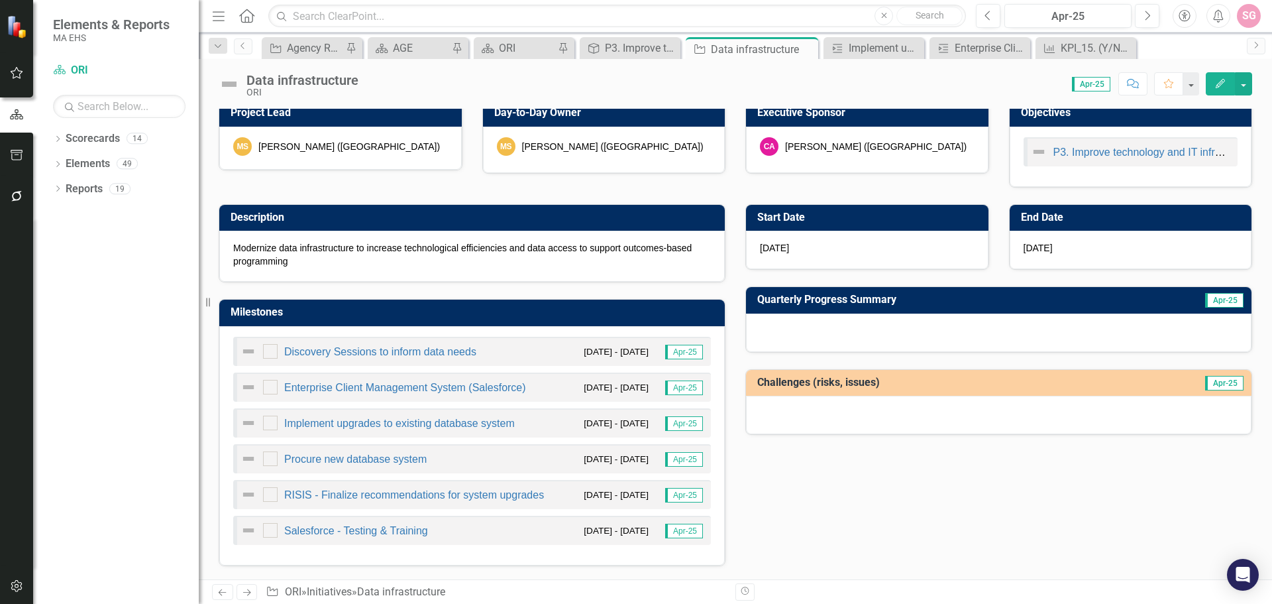
click at [409, 489] on div "RISIS - Finalize recommendations for system upgrades" at bounding box center [392, 494] width 303 height 16
click at [415, 497] on link "RISIS - Finalize recommendations for system upgrades" at bounding box center [414, 494] width 260 height 11
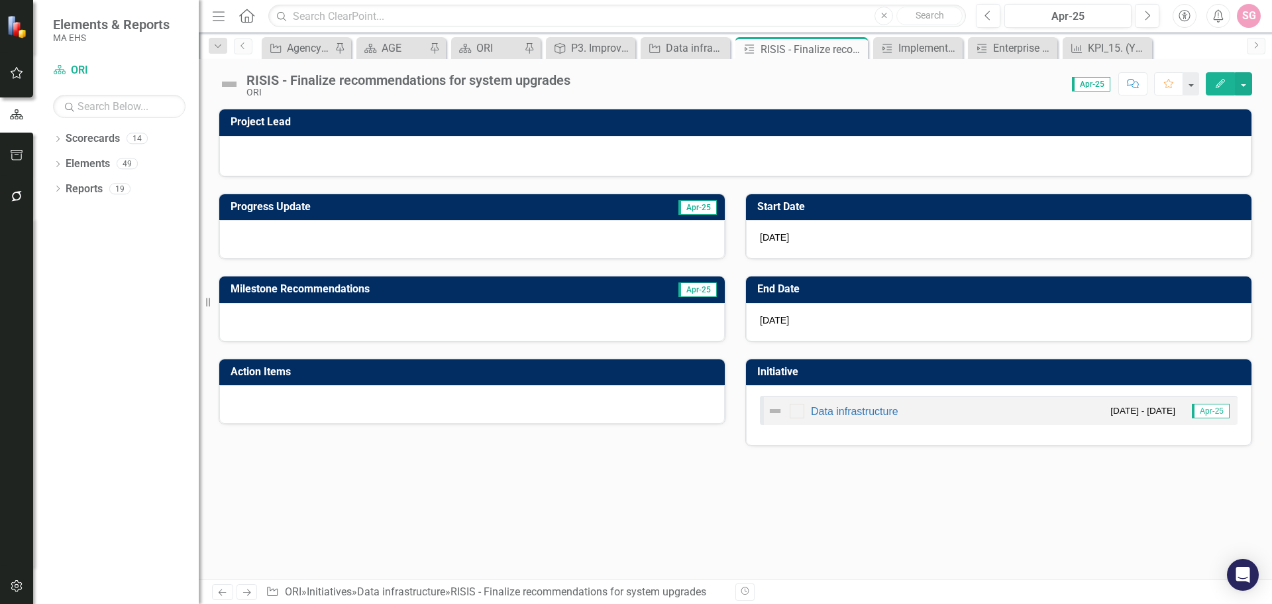
click at [847, 404] on div "Data infrastructure" at bounding box center [832, 411] width 131 height 16
click at [853, 415] on link "Data infrastructure" at bounding box center [854, 411] width 87 height 11
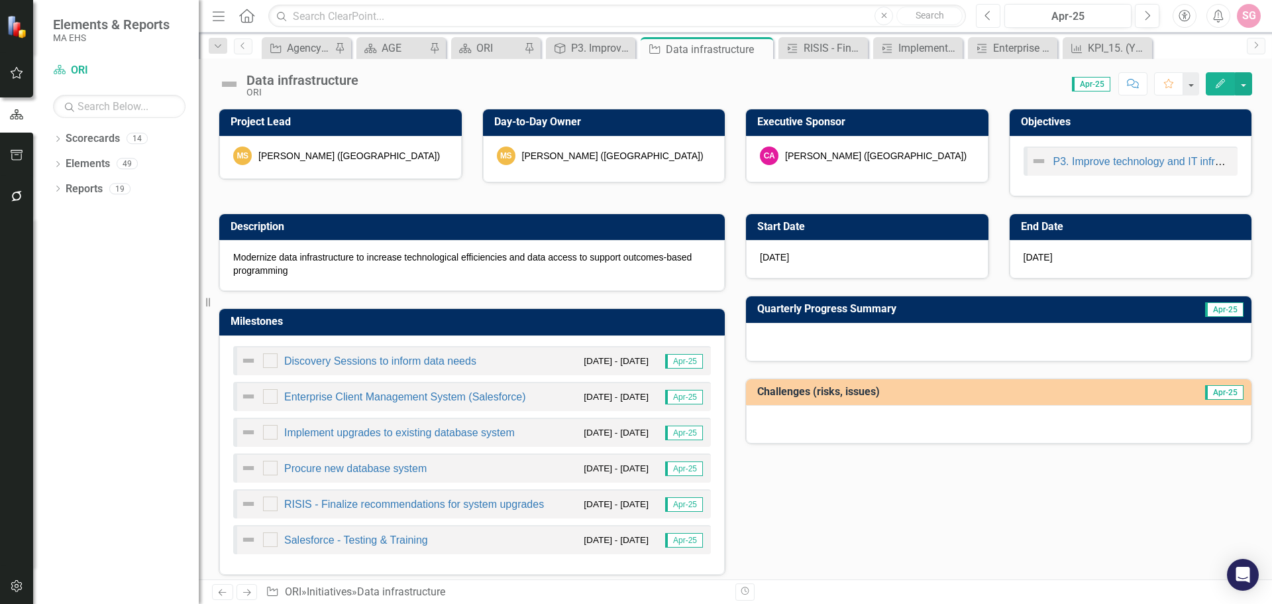
drag, startPoint x: 991, startPoint y: 21, endPoint x: 968, endPoint y: 177, distance: 157.3
click at [991, 21] on button "Previous" at bounding box center [988, 16] width 25 height 24
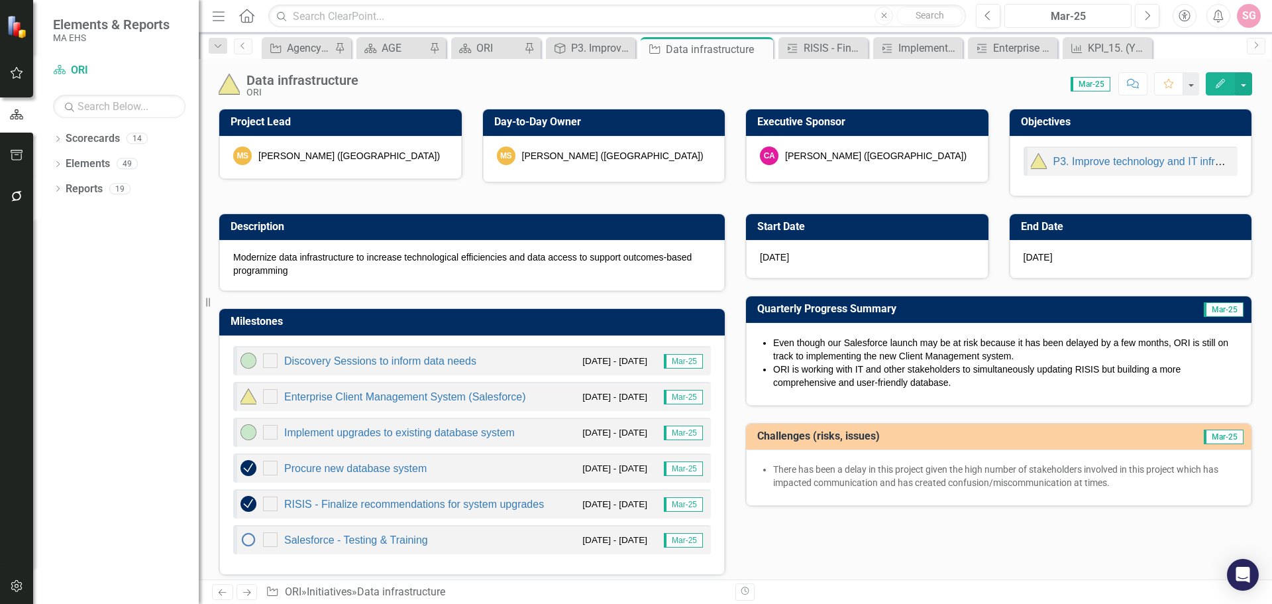
click at [1054, 20] on div "Mar-25" at bounding box center [1068, 17] width 118 height 16
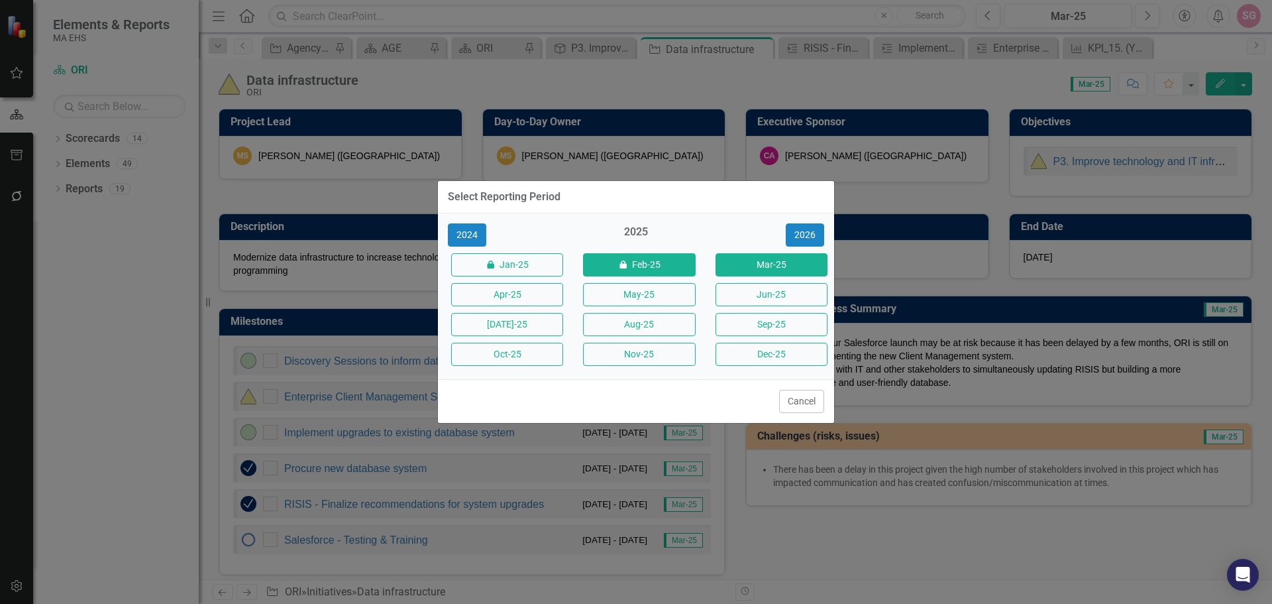
click at [665, 268] on button "icon.lock Feb-25" at bounding box center [639, 264] width 112 height 23
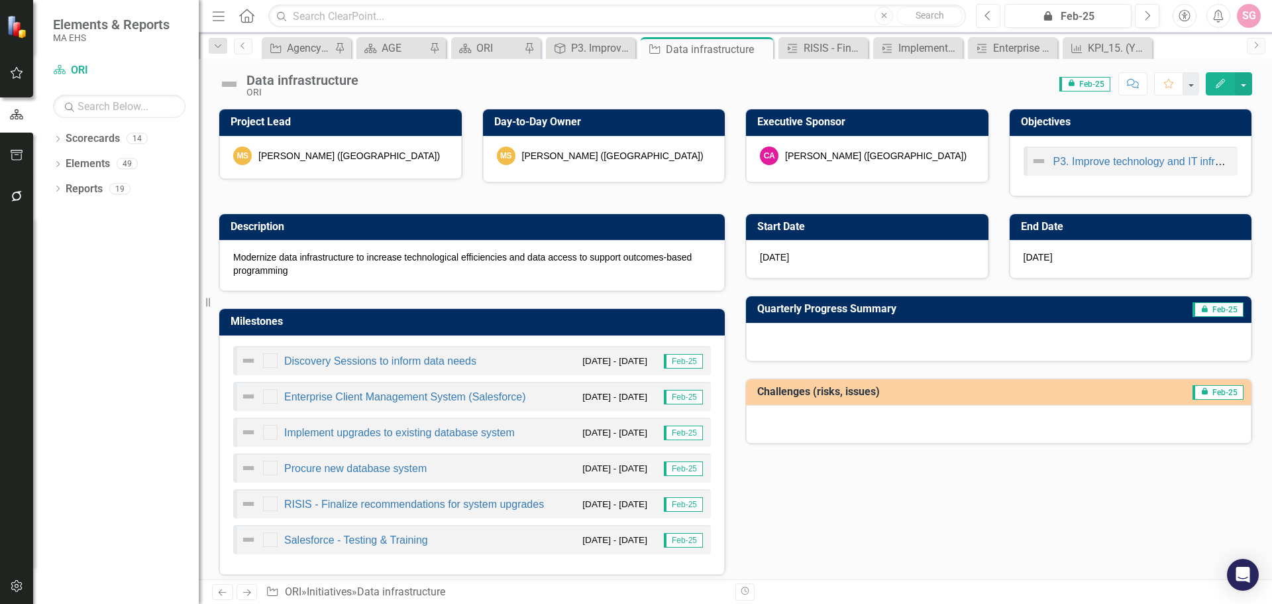
click at [989, 16] on icon "Previous" at bounding box center [988, 16] width 7 height 12
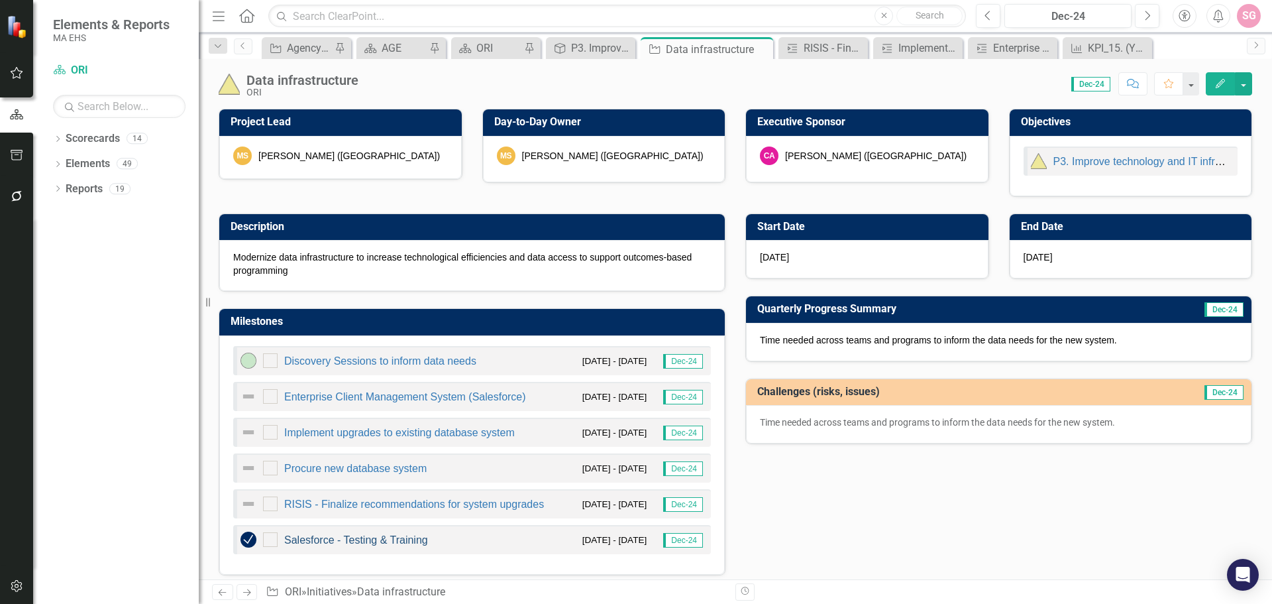
click at [376, 544] on link "Salesforce - Testing & Training" at bounding box center [356, 539] width 144 height 11
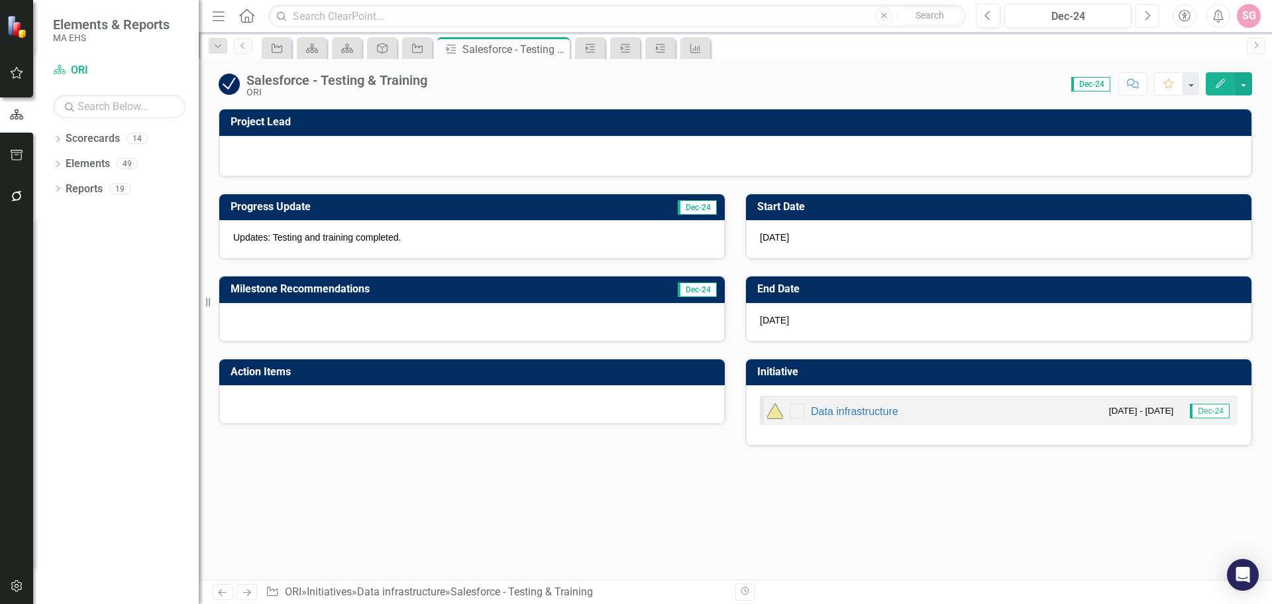
click at [1154, 20] on button "Next" at bounding box center [1147, 16] width 25 height 24
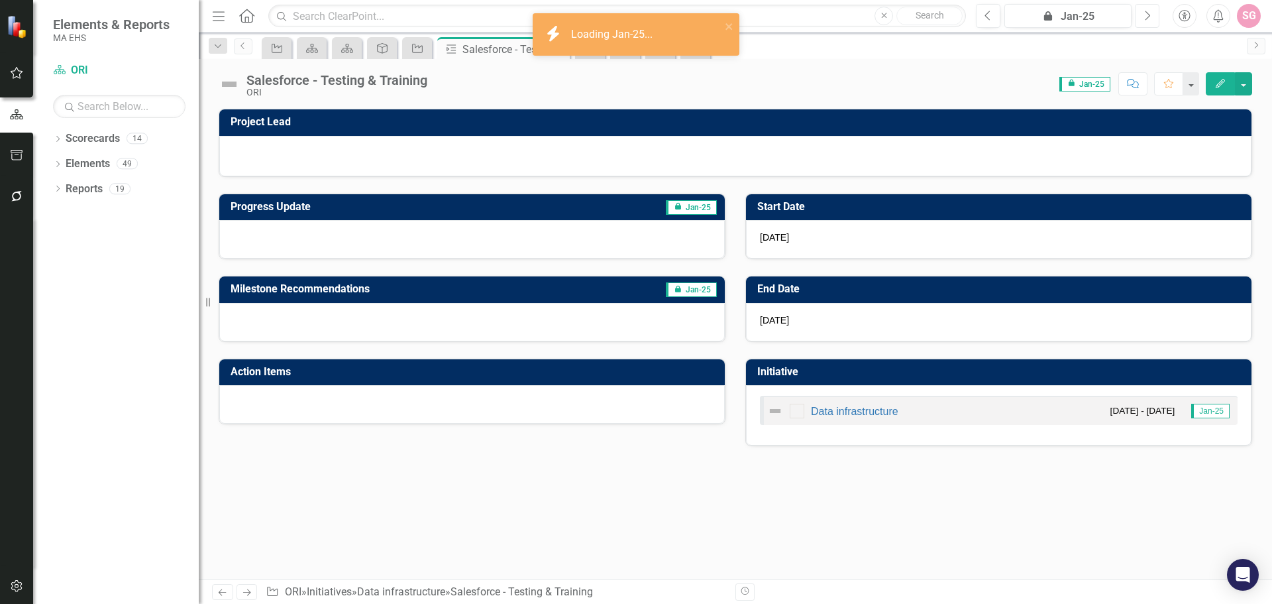
click at [1154, 20] on button "Next" at bounding box center [1147, 16] width 25 height 24
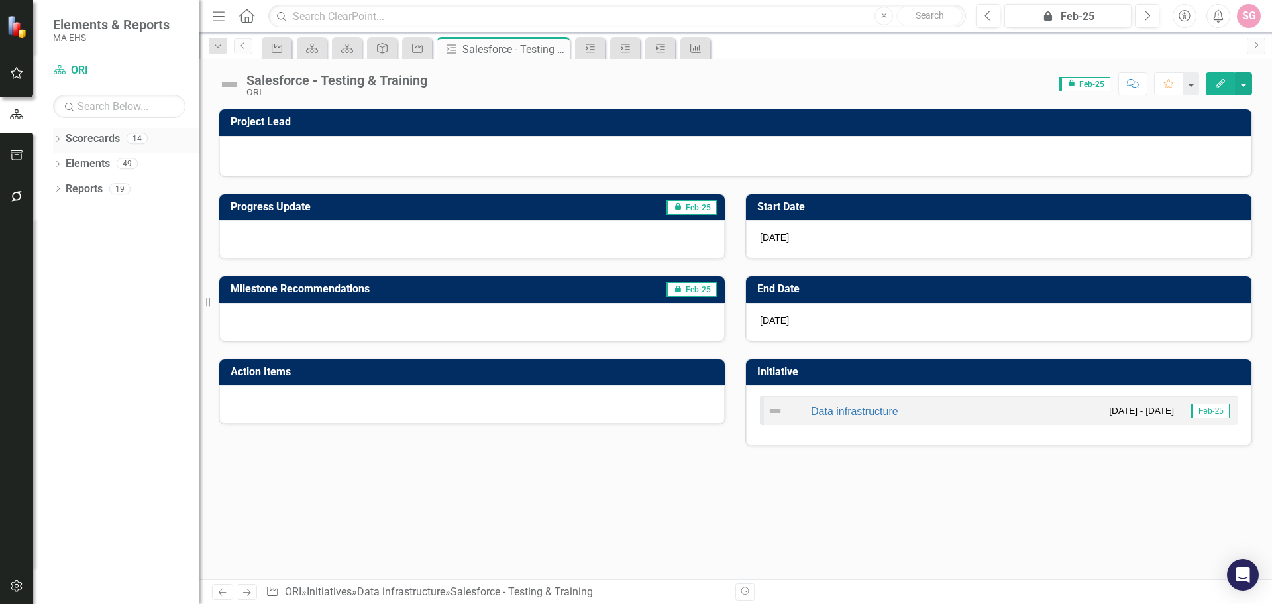
click at [97, 138] on link "Scorecards" at bounding box center [93, 138] width 54 height 15
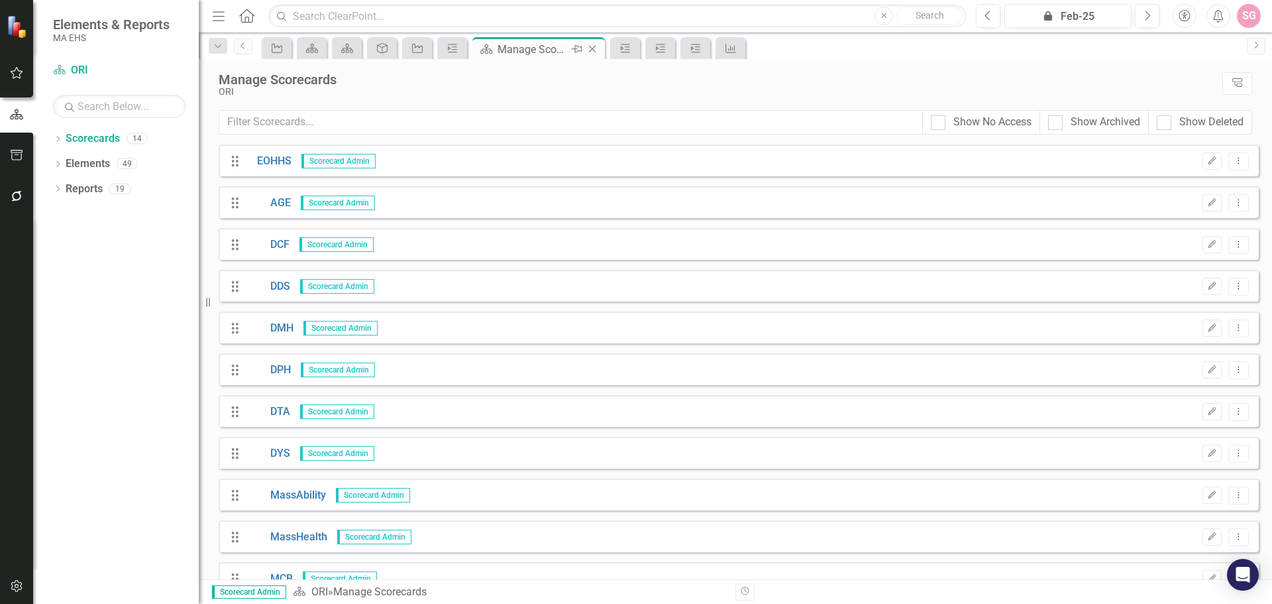
click at [592, 48] on icon "Close" at bounding box center [592, 49] width 13 height 11
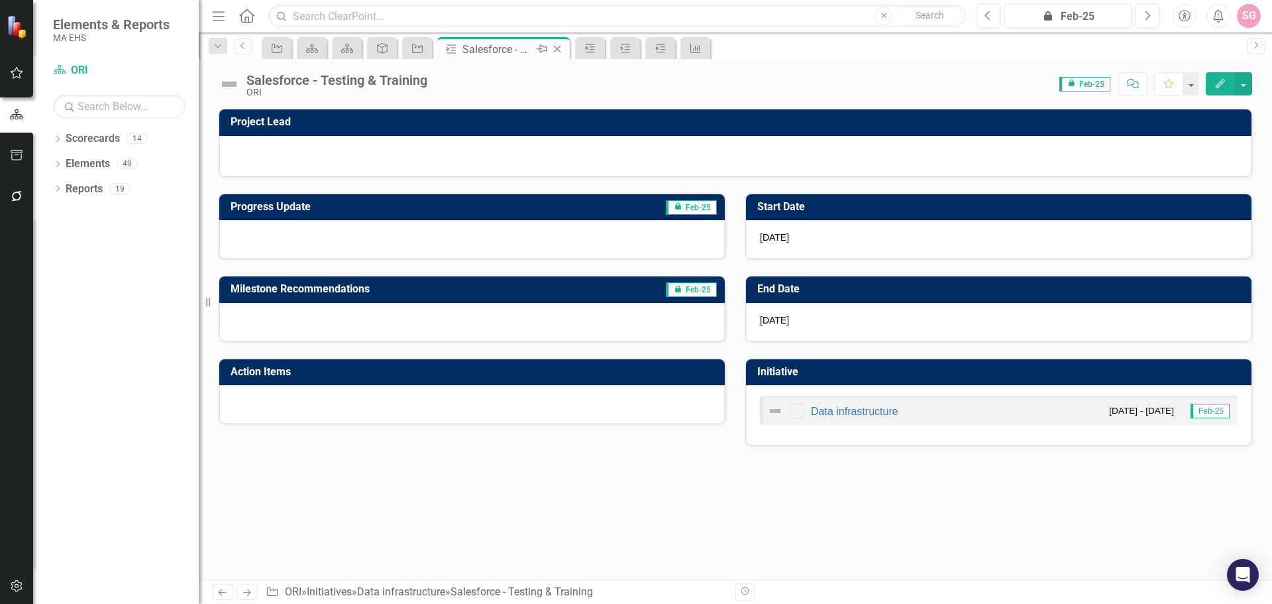
click at [557, 51] on icon "Close" at bounding box center [557, 49] width 13 height 11
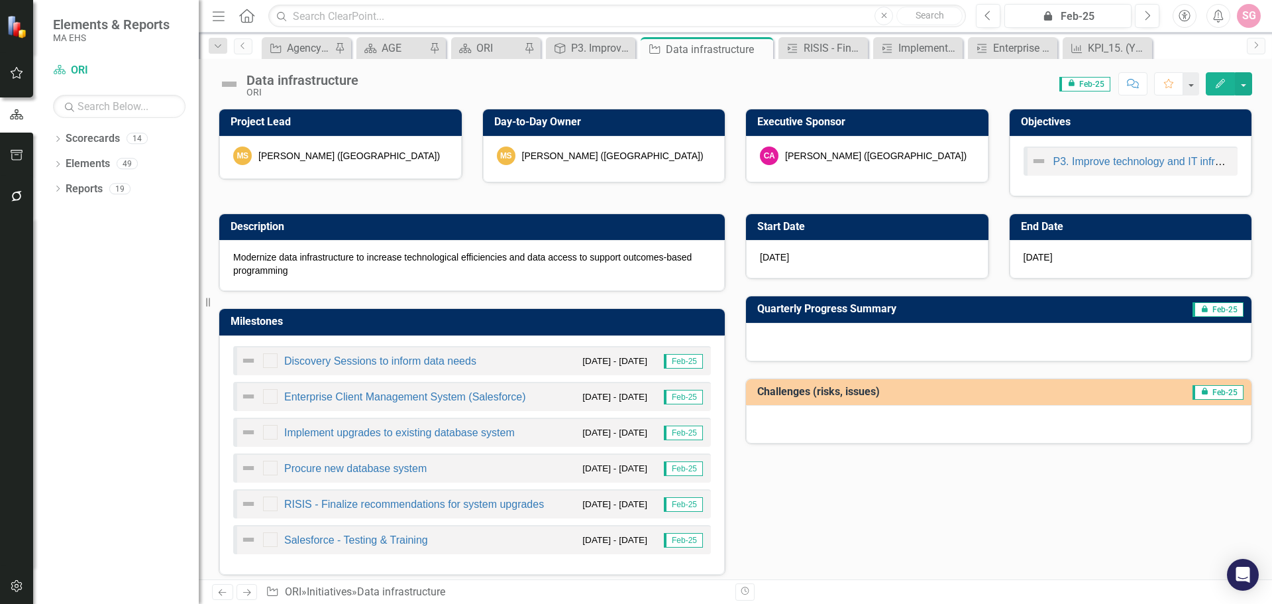
click at [583, 157] on div "[PERSON_NAME] ([GEOGRAPHIC_DATA])" at bounding box center [613, 155] width 182 height 13
click at [349, 154] on div "[PERSON_NAME] ([GEOGRAPHIC_DATA])" at bounding box center [349, 155] width 182 height 13
click at [476, 43] on div "ORI" at bounding box center [498, 48] width 44 height 17
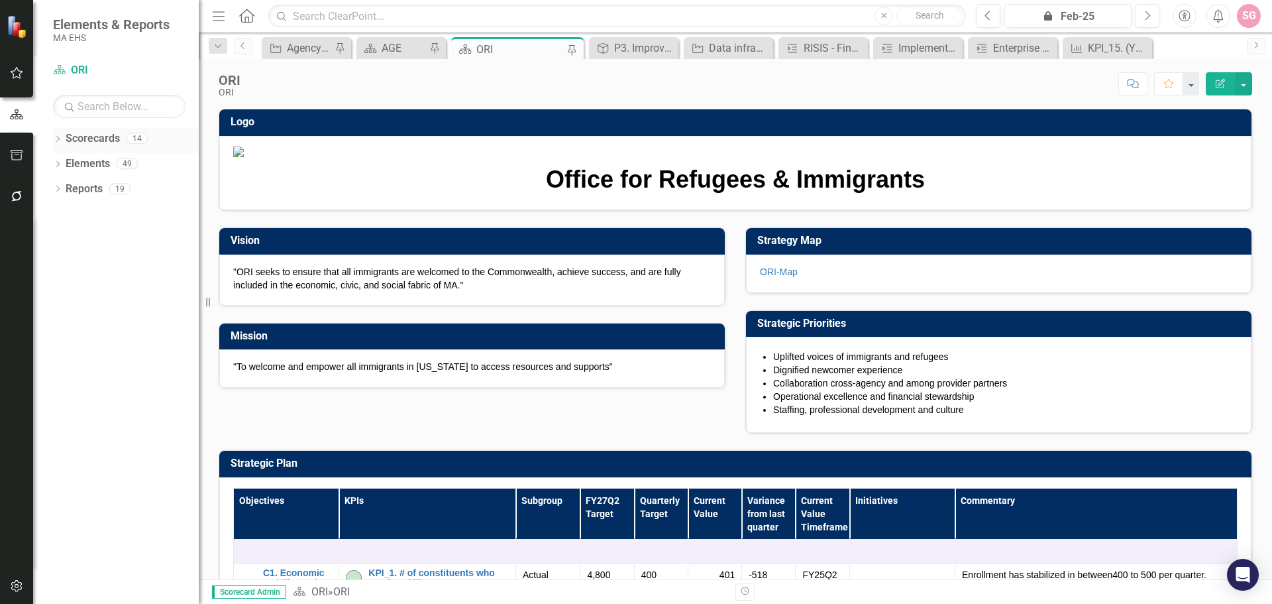
click at [97, 141] on link "Scorecards" at bounding box center [93, 138] width 54 height 15
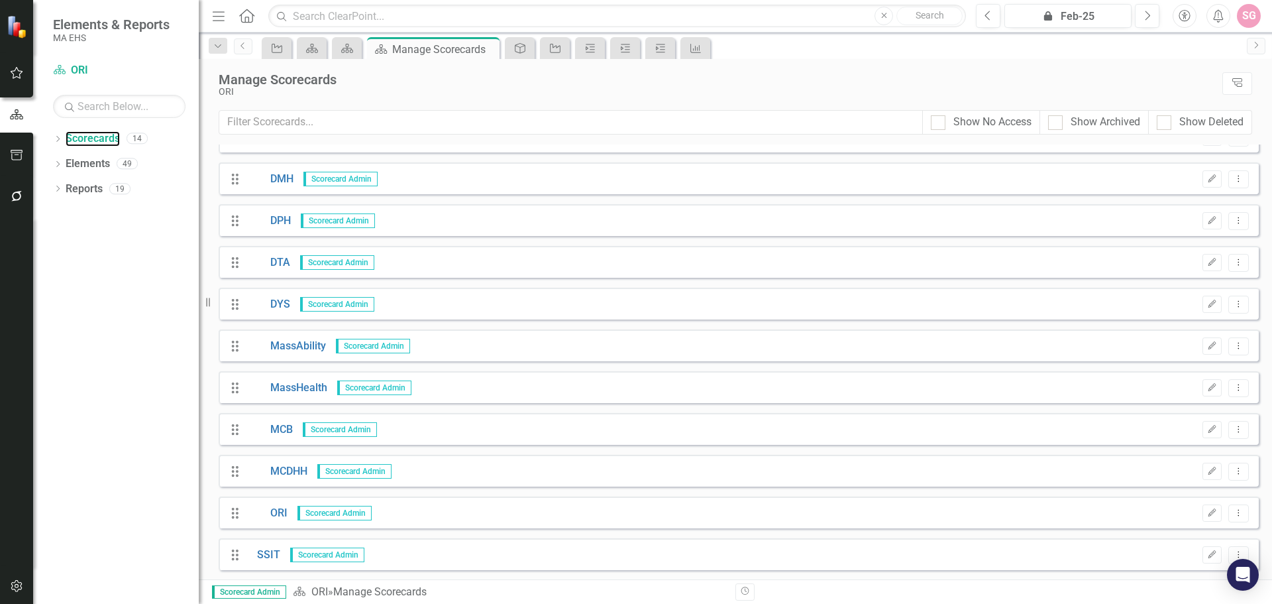
scroll to position [150, 0]
click at [278, 510] on link "ORI" at bounding box center [267, 512] width 40 height 15
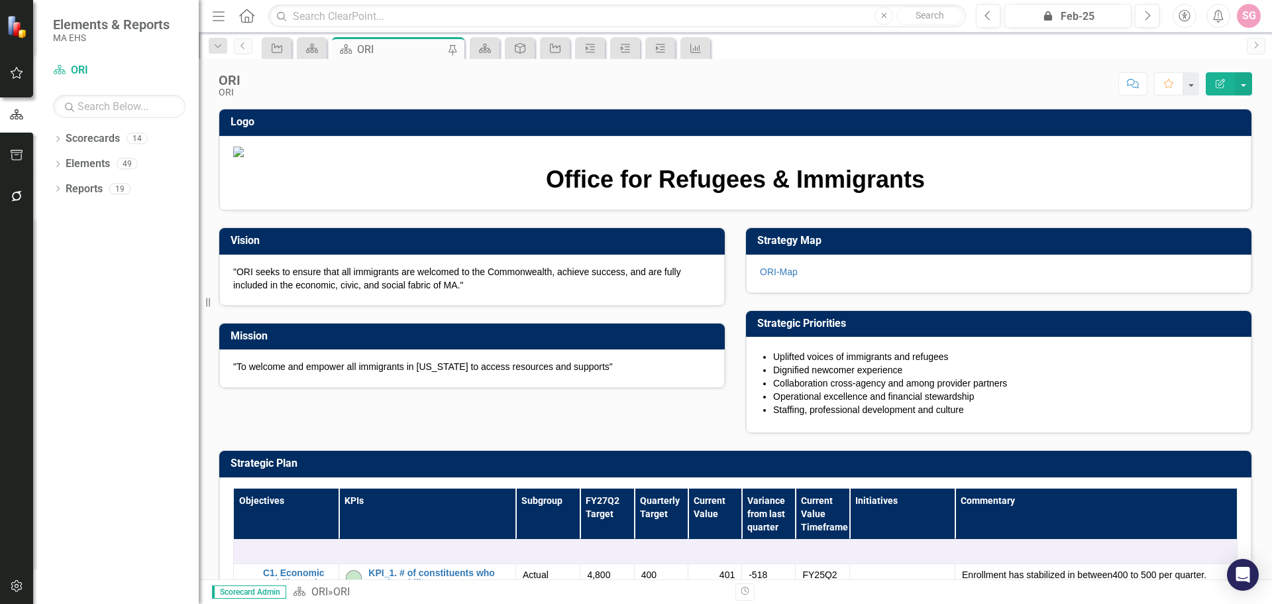
click at [386, 50] on div "ORI" at bounding box center [400, 49] width 87 height 17
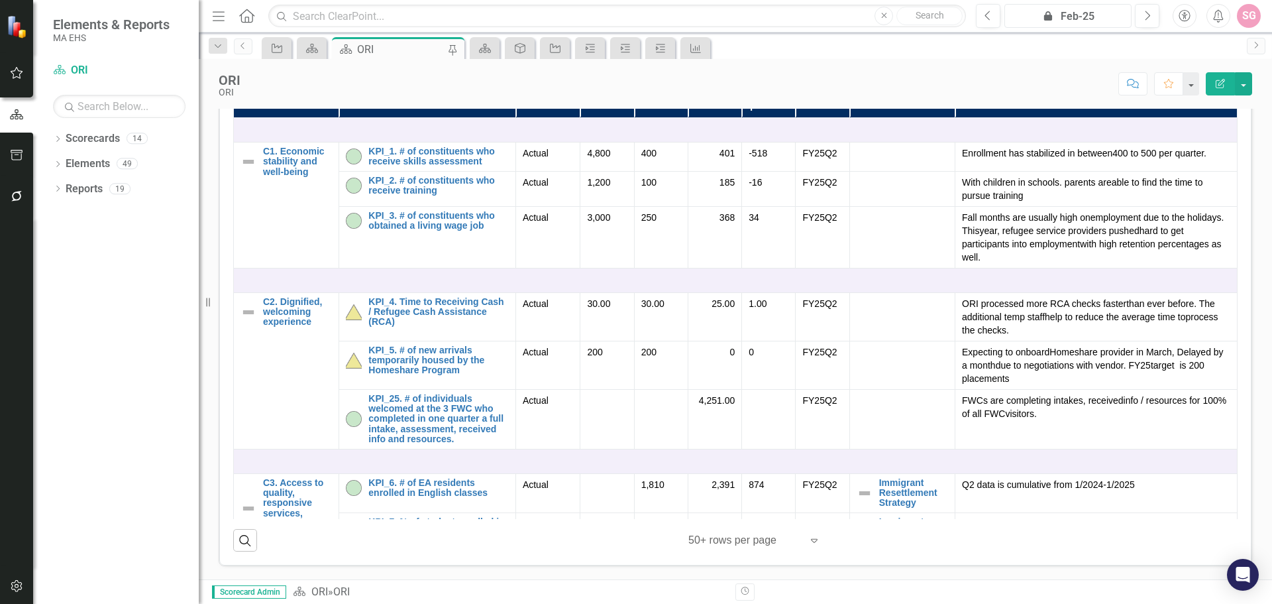
click at [1076, 21] on div "icon.lock Feb-25" at bounding box center [1068, 17] width 118 height 16
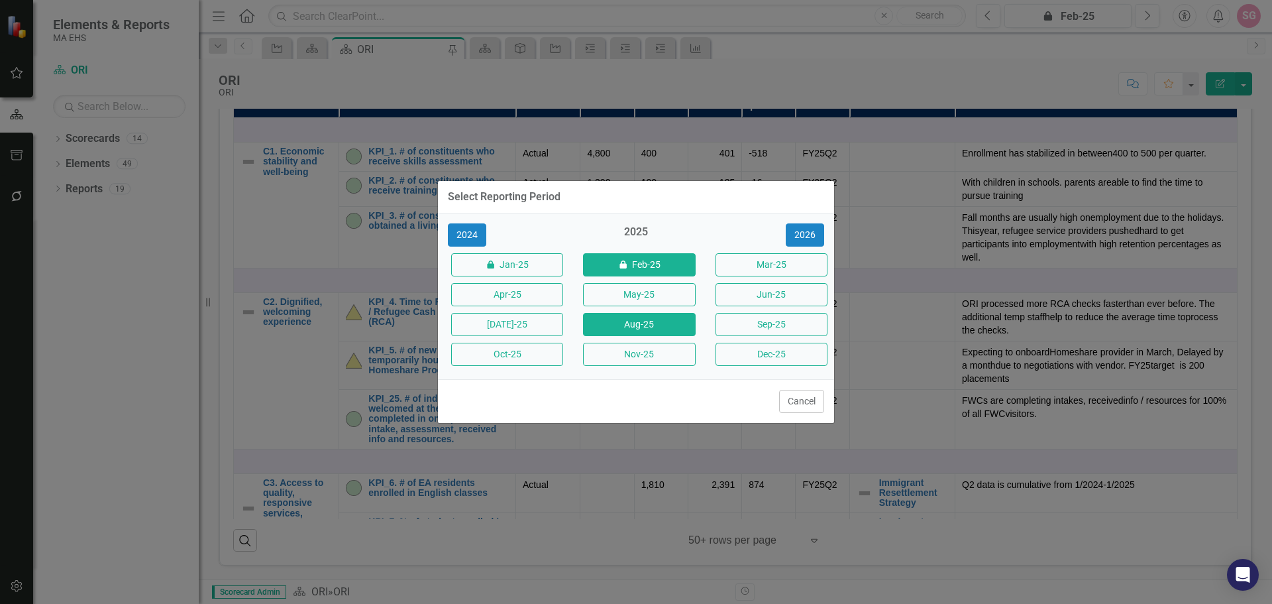
click at [662, 321] on button "Aug-25" at bounding box center [639, 324] width 112 height 23
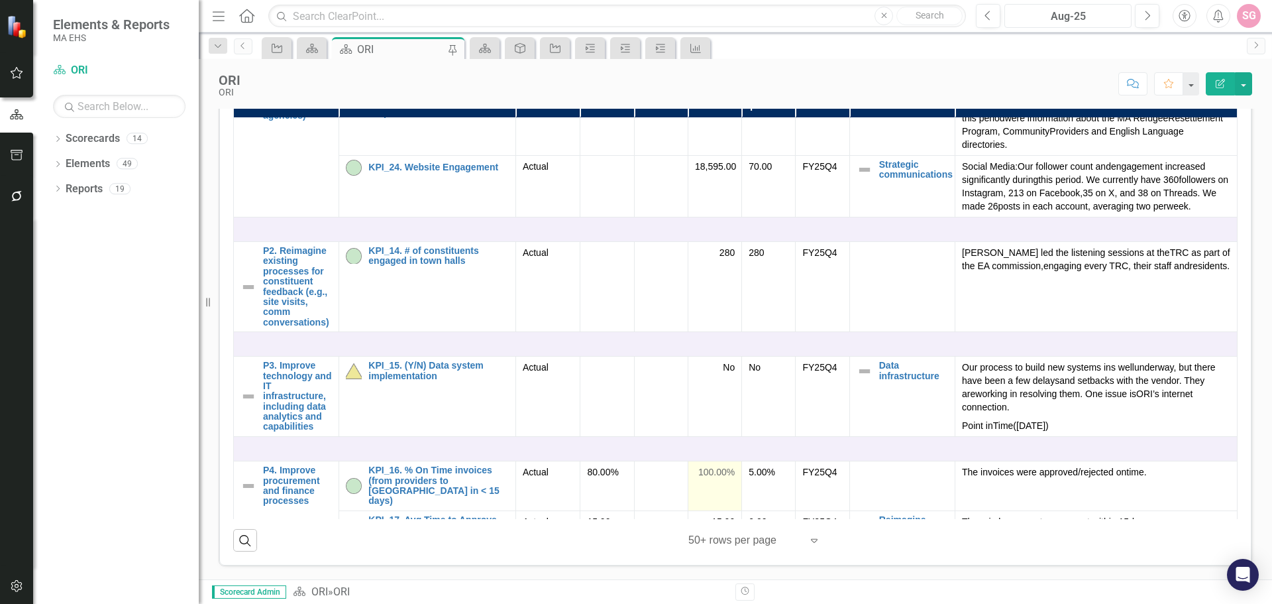
scroll to position [994, 0]
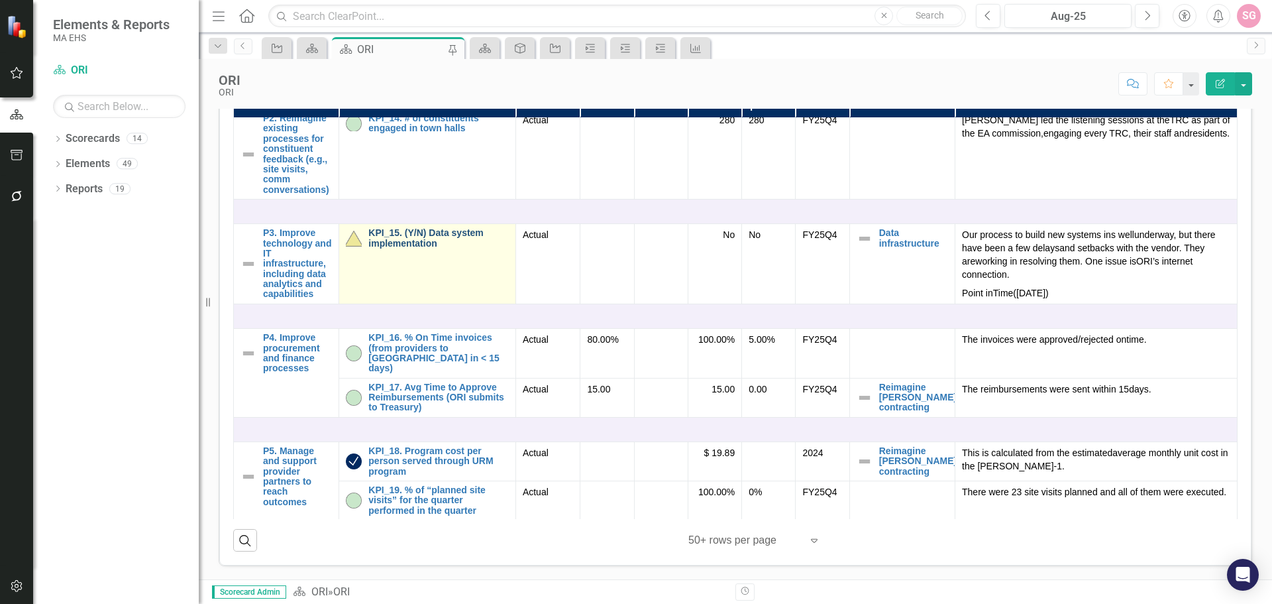
click at [412, 248] on link "KPI_15. (Y/N) Data system implementation" at bounding box center [438, 238] width 140 height 21
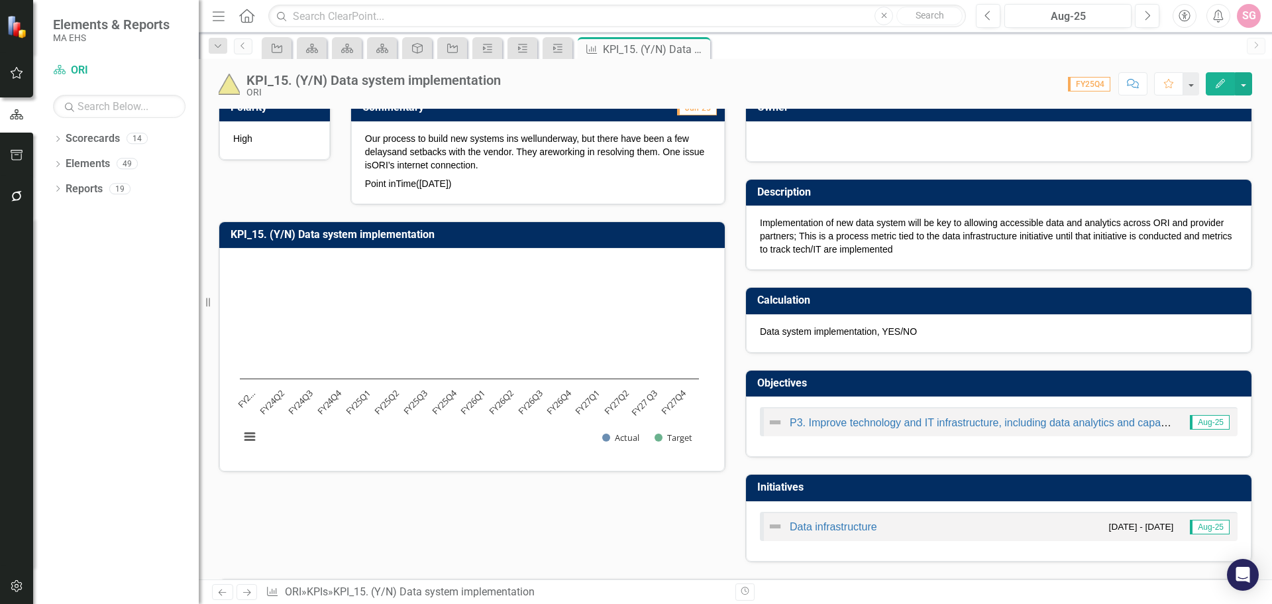
scroll to position [280, 0]
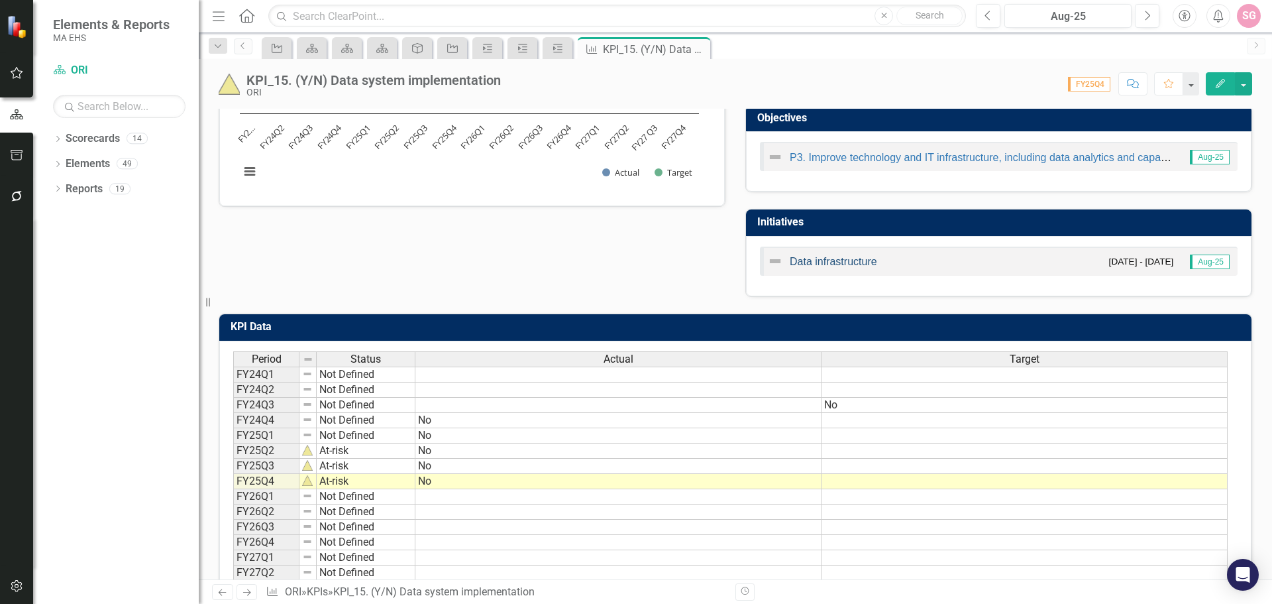
click at [809, 260] on link "Data infrastructure" at bounding box center [833, 261] width 87 height 11
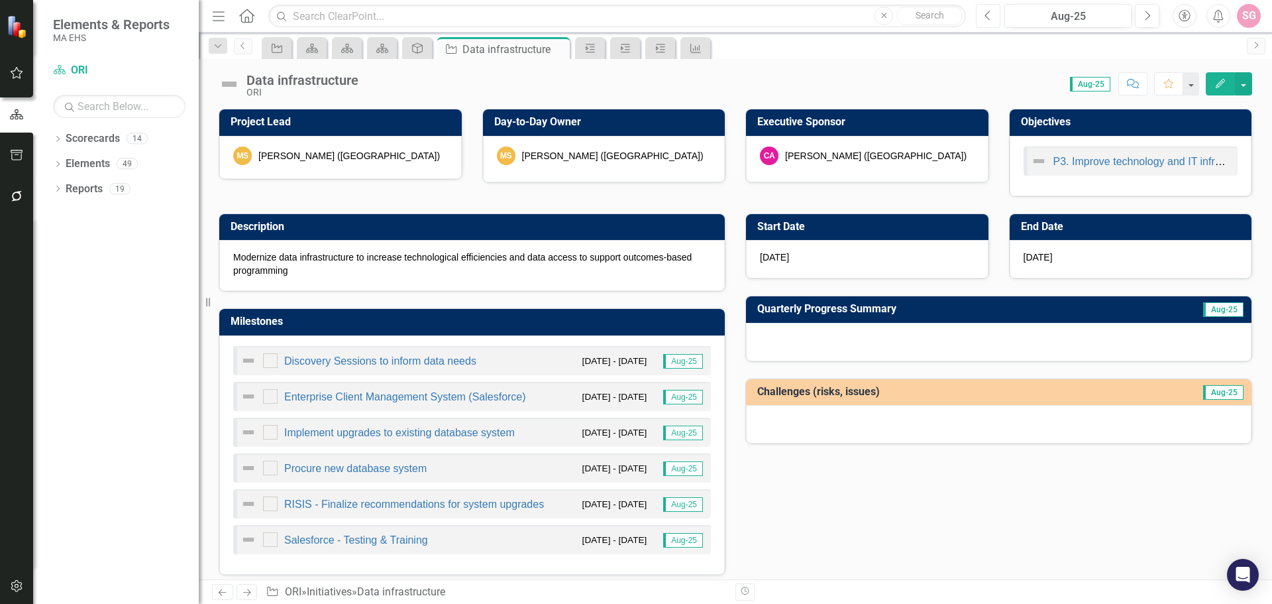
click at [993, 21] on button "Previous" at bounding box center [988, 16] width 25 height 24
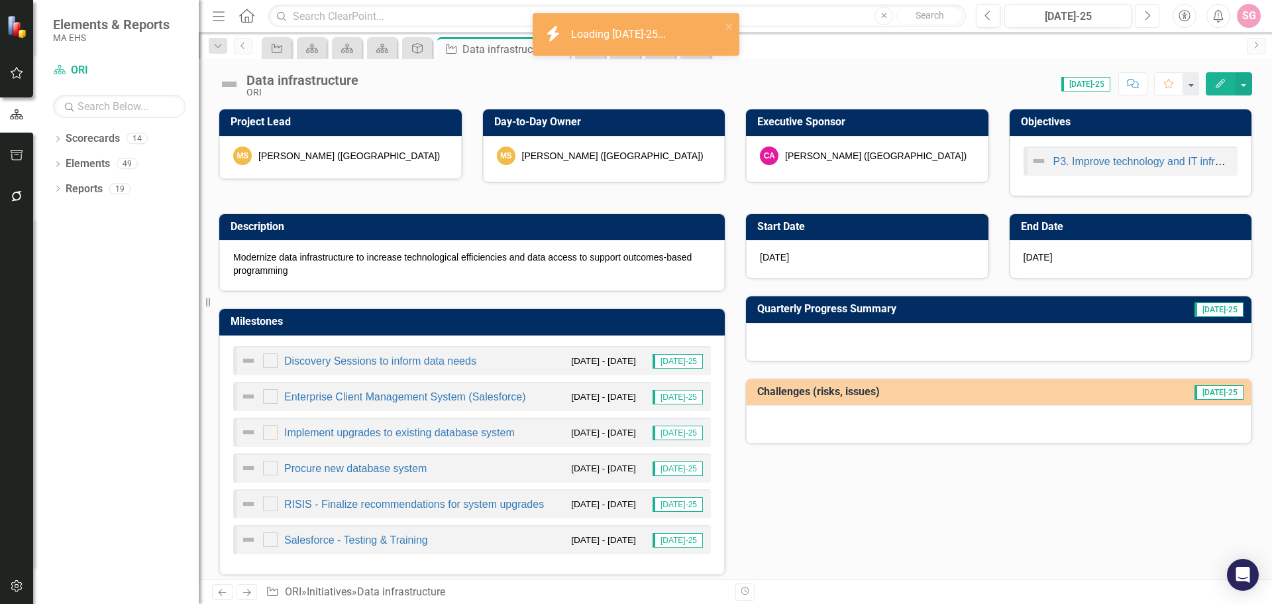
click at [1149, 22] on button "Next" at bounding box center [1147, 16] width 25 height 24
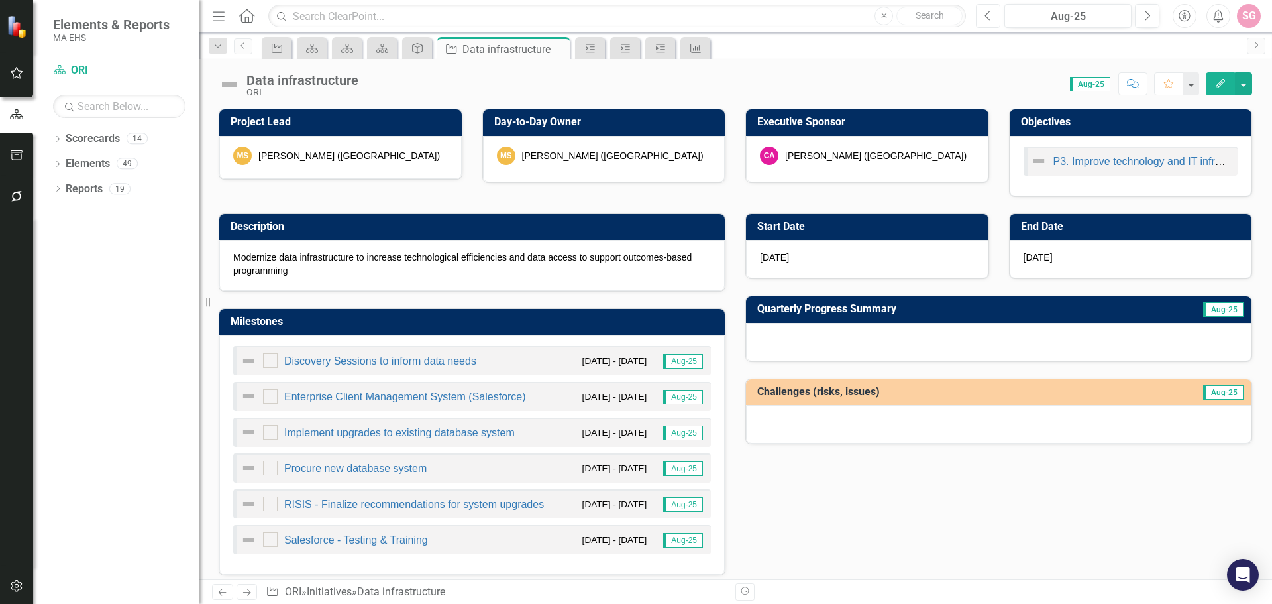
click at [999, 21] on button "Previous" at bounding box center [988, 16] width 25 height 24
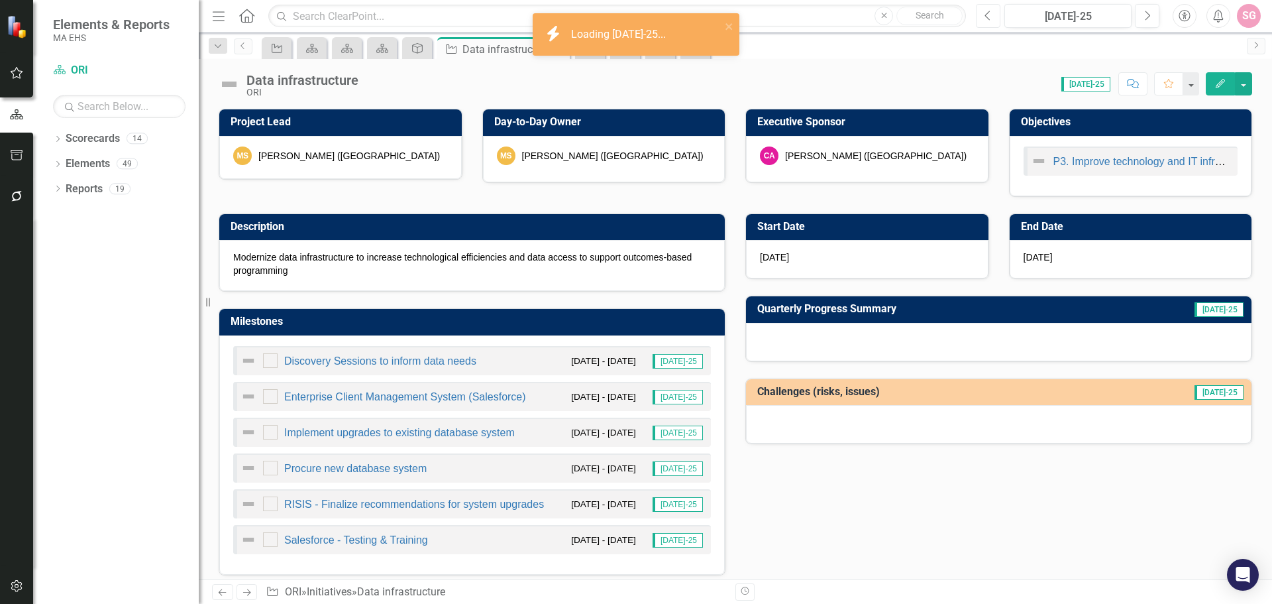
click at [989, 19] on icon "button" at bounding box center [987, 15] width 5 height 9
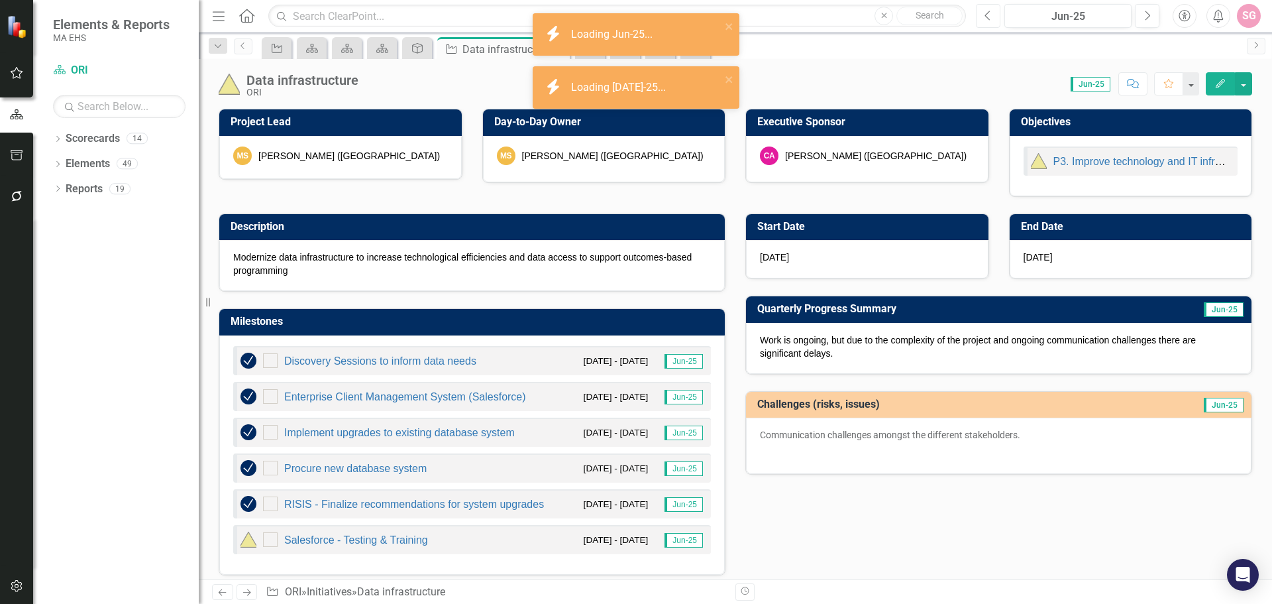
click at [989, 19] on icon "button" at bounding box center [987, 15] width 5 height 9
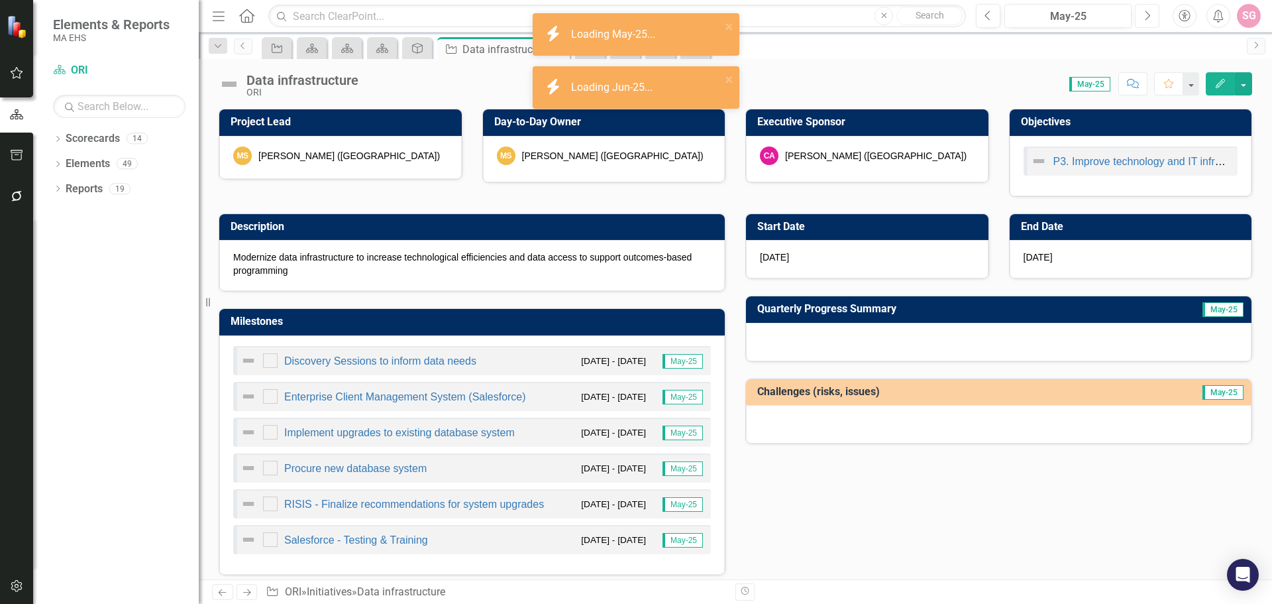
click at [1151, 19] on button "Next" at bounding box center [1147, 16] width 25 height 24
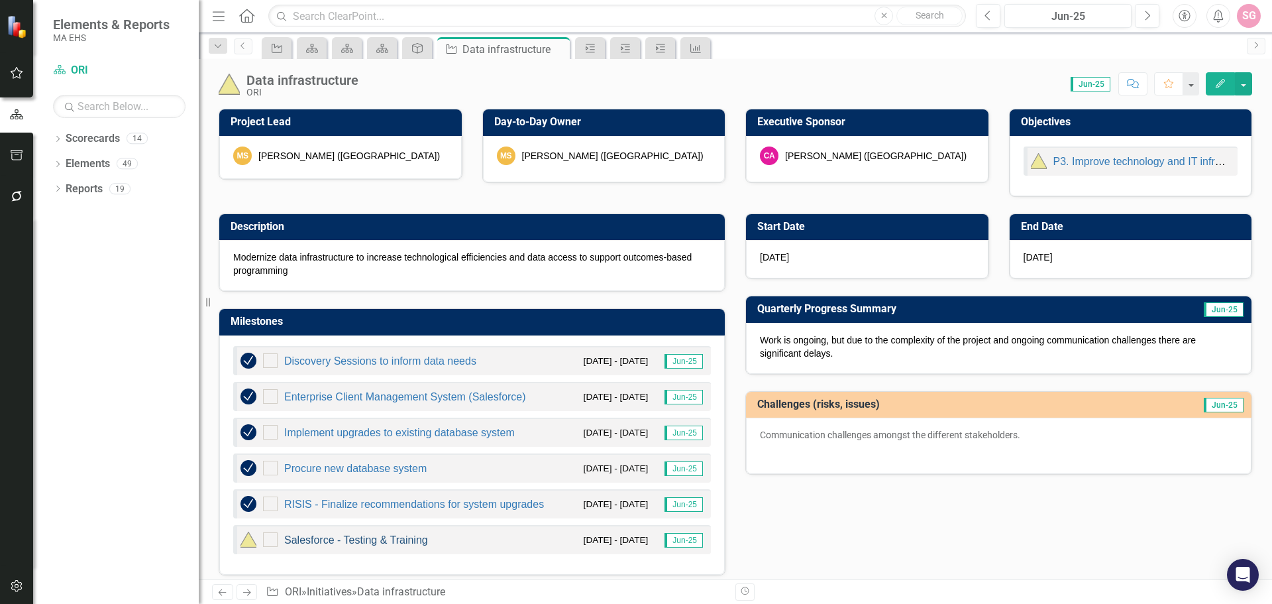
click at [373, 541] on link "Salesforce - Testing & Training" at bounding box center [356, 539] width 144 height 11
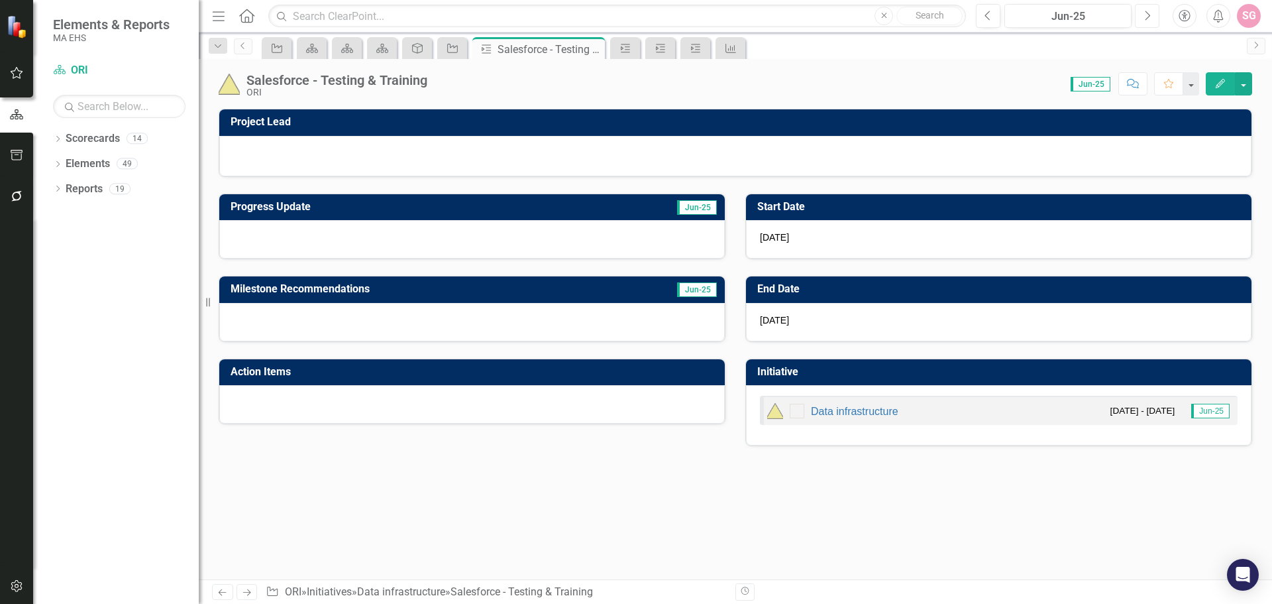
click at [1137, 23] on button "Next" at bounding box center [1147, 16] width 25 height 24
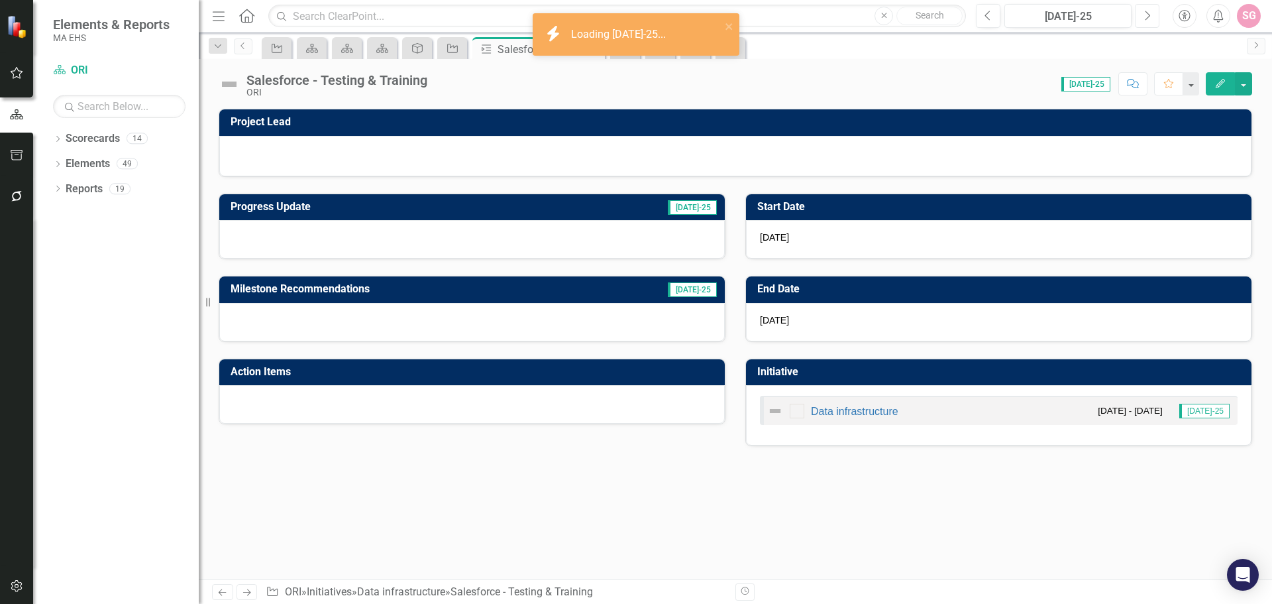
click at [1140, 21] on button "Next" at bounding box center [1147, 16] width 25 height 24
click at [844, 416] on link "Data infrastructure" at bounding box center [854, 411] width 87 height 11
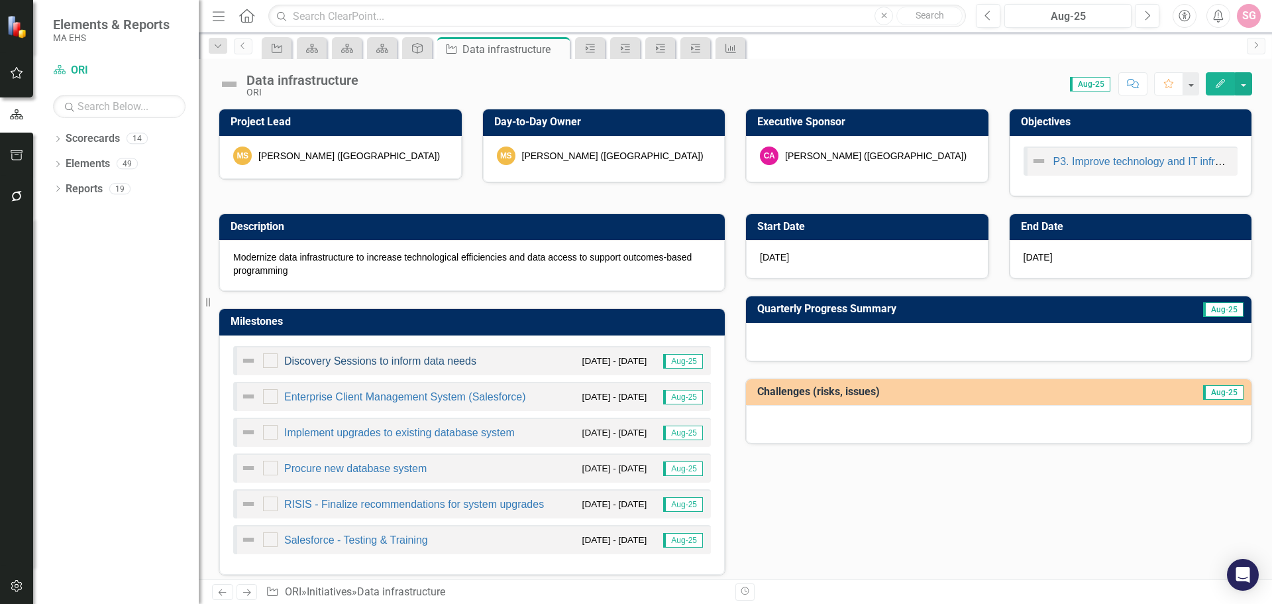
click at [386, 358] on link "Discovery Sessions to inform data needs" at bounding box center [380, 360] width 192 height 11
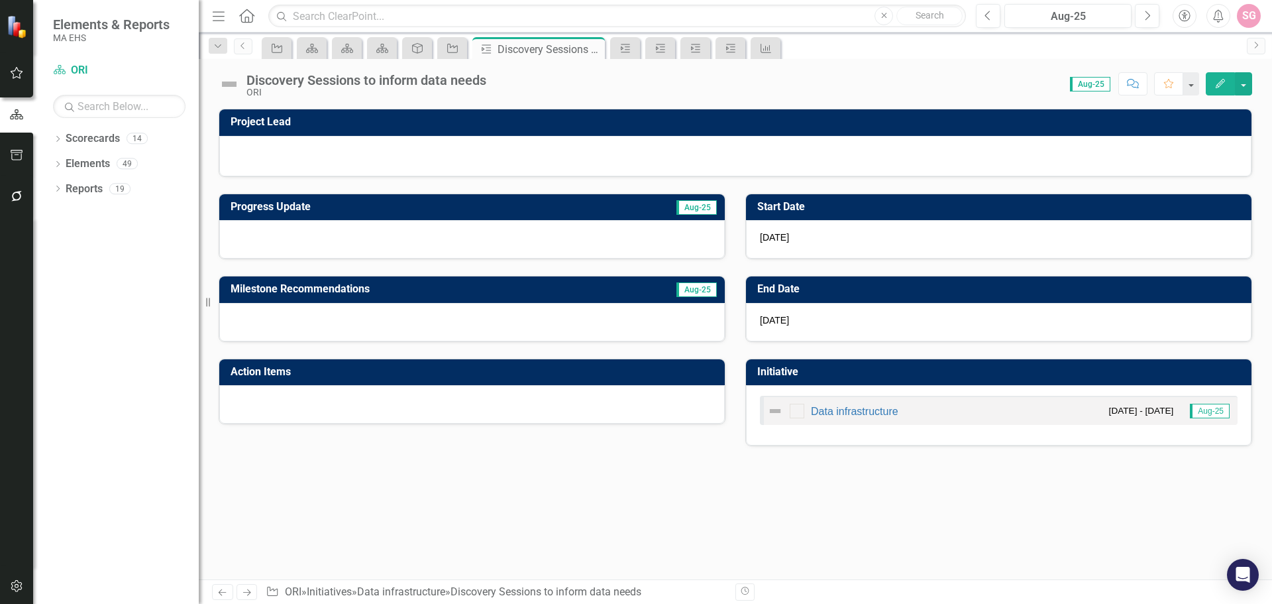
click at [1012, 61] on div "Discovery Sessions to inform data needs ORI Score: N/A Aug-25 Completed Comment…" at bounding box center [735, 79] width 1073 height 40
click at [1053, 23] on div "Aug-25" at bounding box center [1068, 17] width 118 height 16
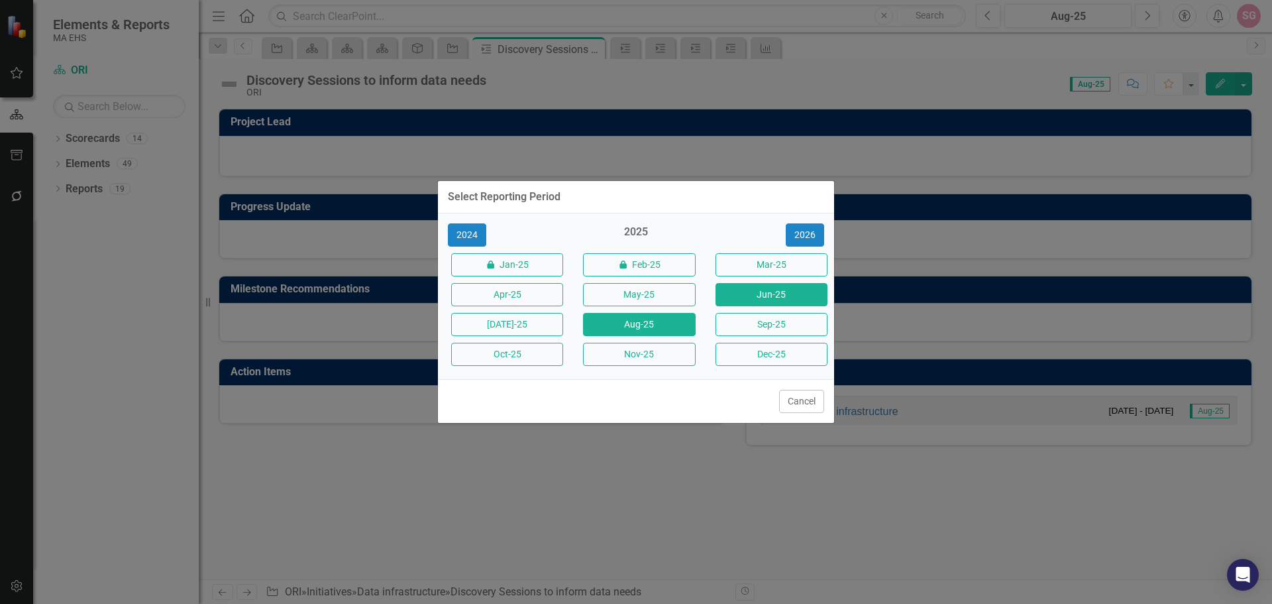
click at [728, 294] on button "Jun-25" at bounding box center [772, 294] width 112 height 23
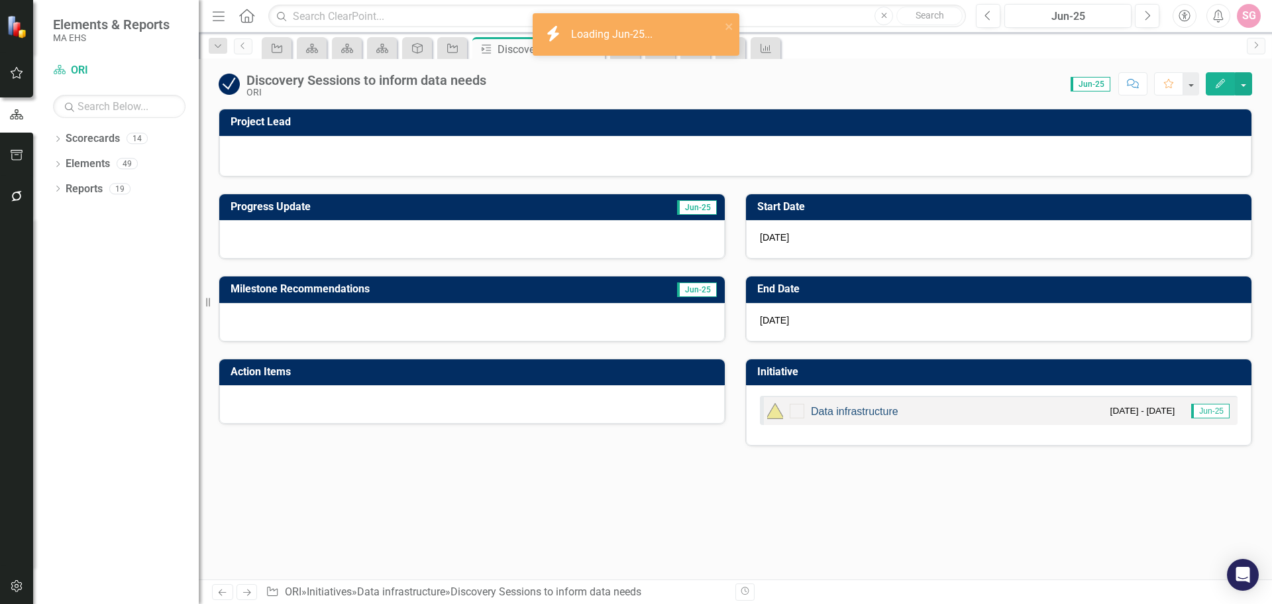
click at [872, 407] on link "Data infrastructure" at bounding box center [854, 411] width 87 height 11
